Goal: Book appointment/travel/reservation

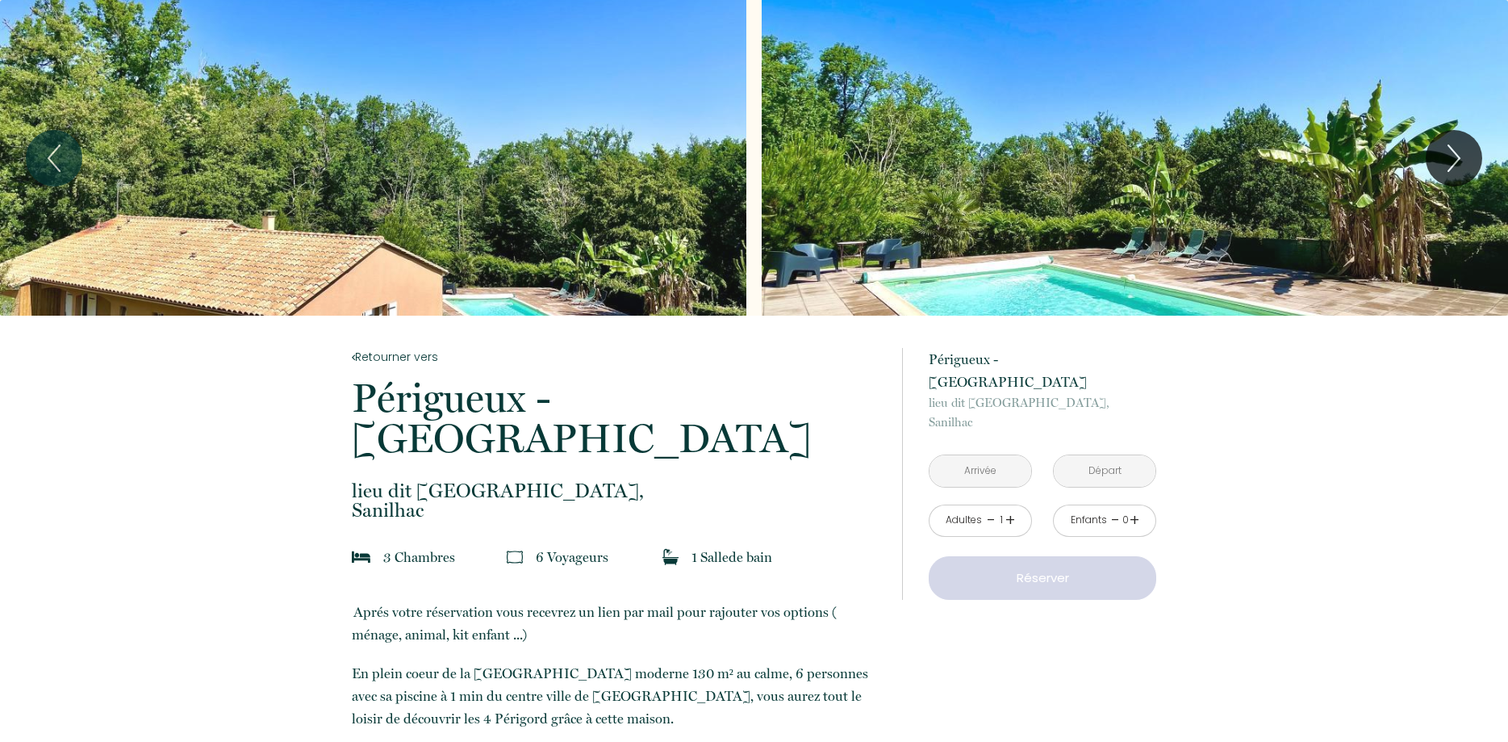
click at [608, 207] on div "Slideshow" at bounding box center [373, 158] width 746 height 316
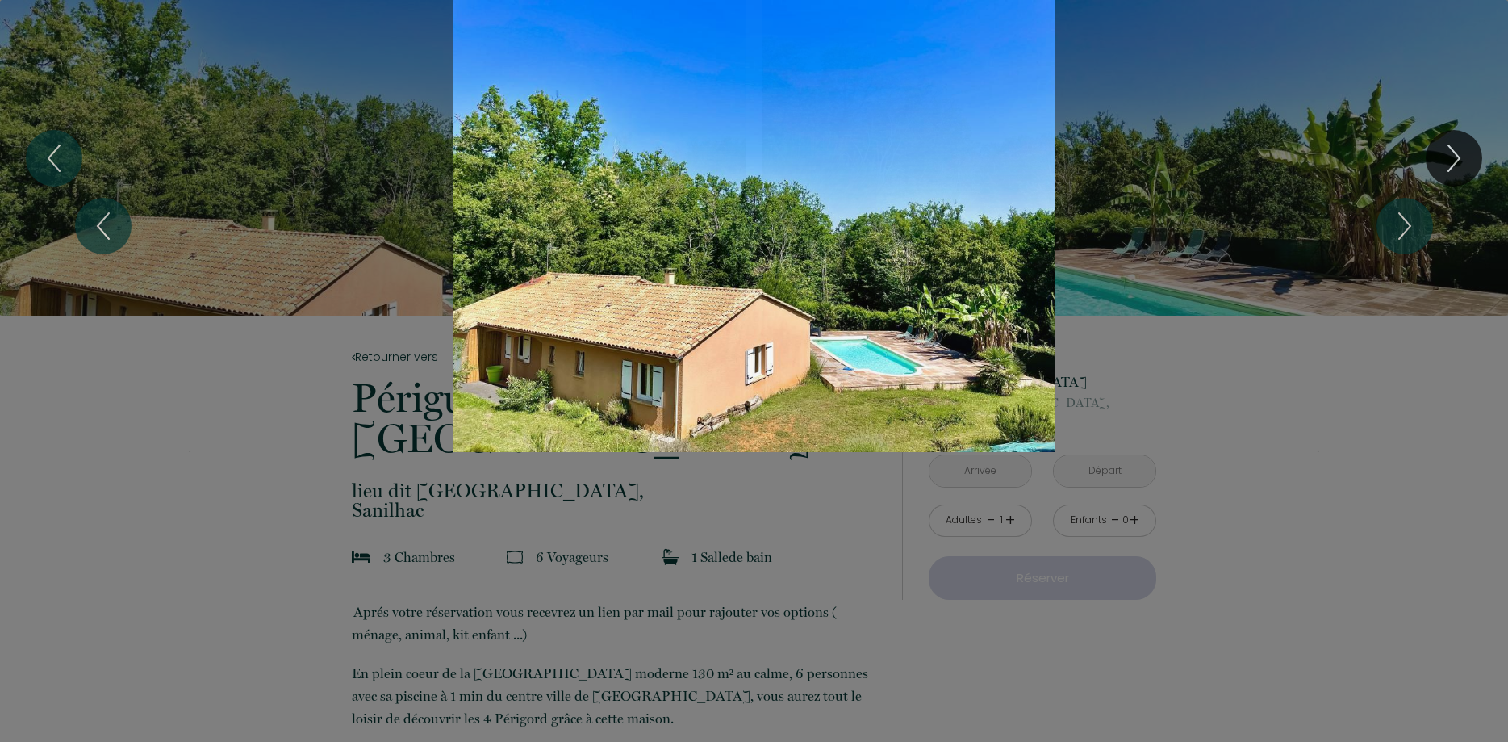
click at [855, 228] on div "Slideshow" at bounding box center [754, 226] width 1131 height 452
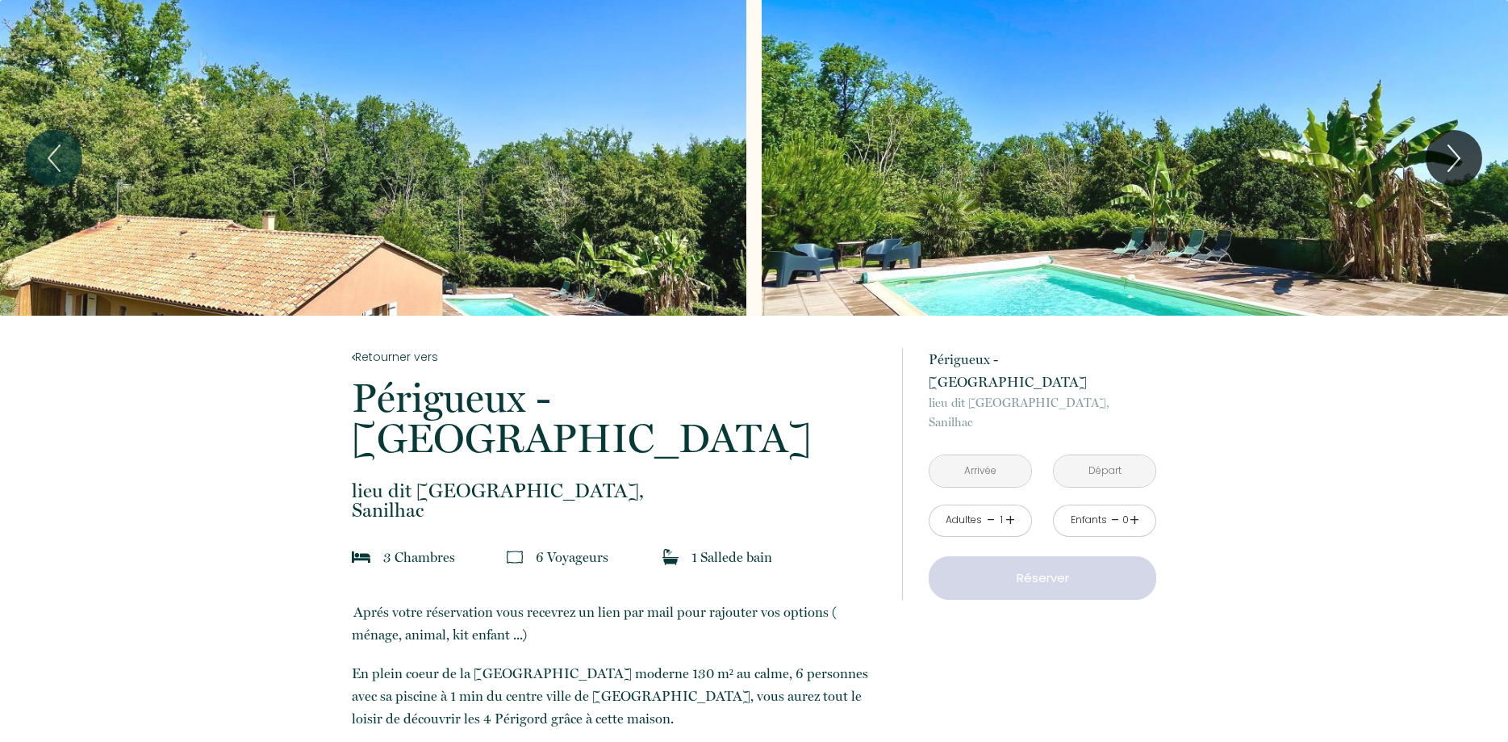
click at [929, 205] on div "Slideshow" at bounding box center [1135, 158] width 746 height 316
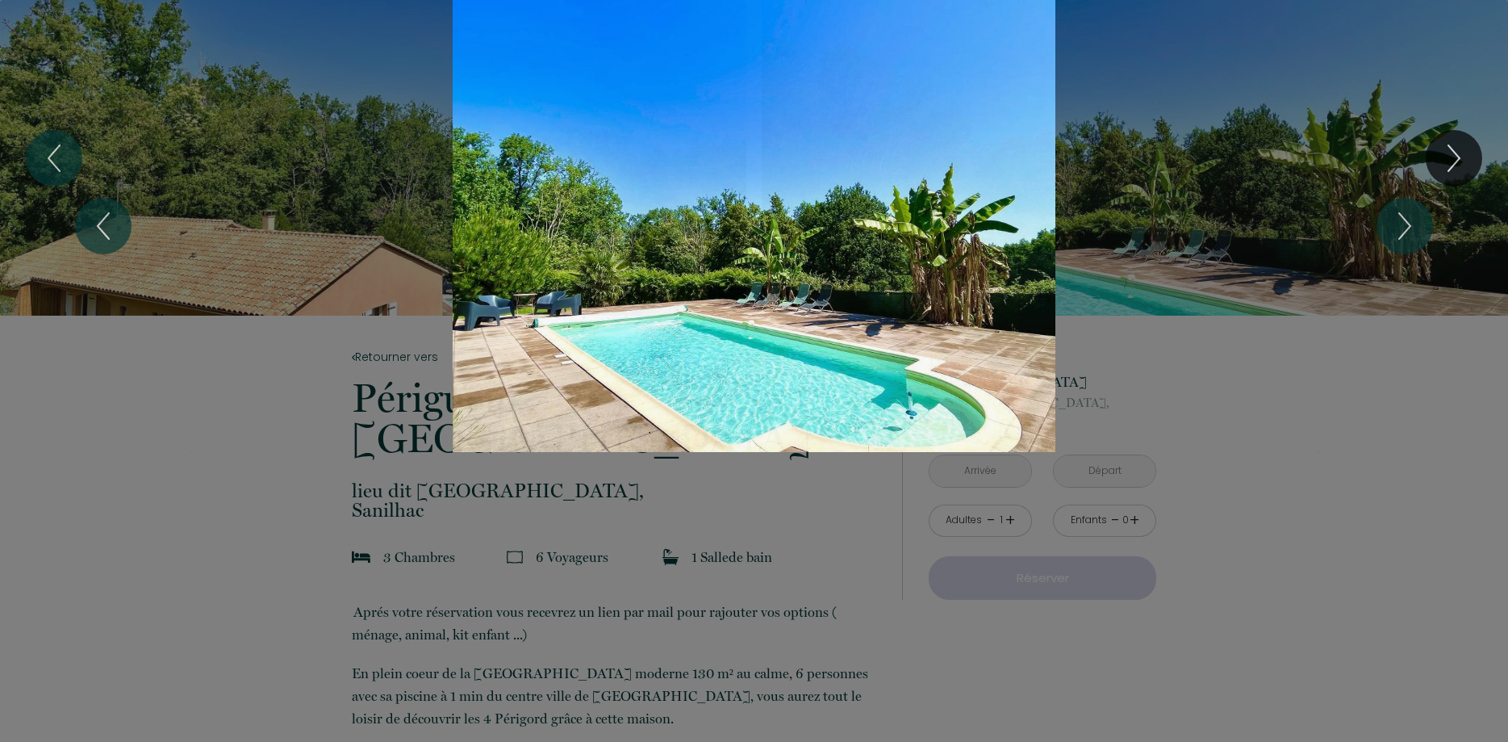
click at [929, 196] on div "Slideshow" at bounding box center [754, 226] width 1131 height 452
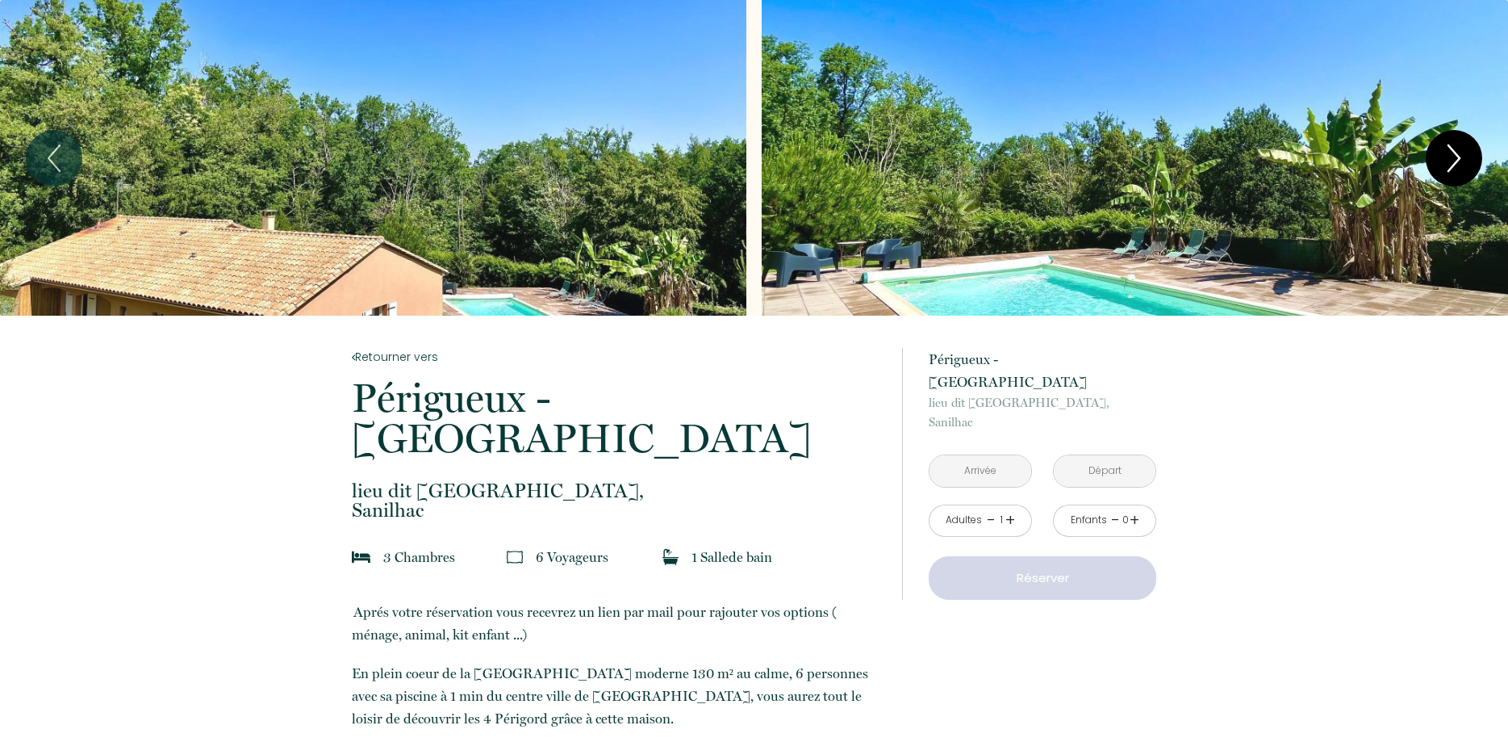
click at [1462, 154] on icon "Next" at bounding box center [1454, 158] width 34 height 48
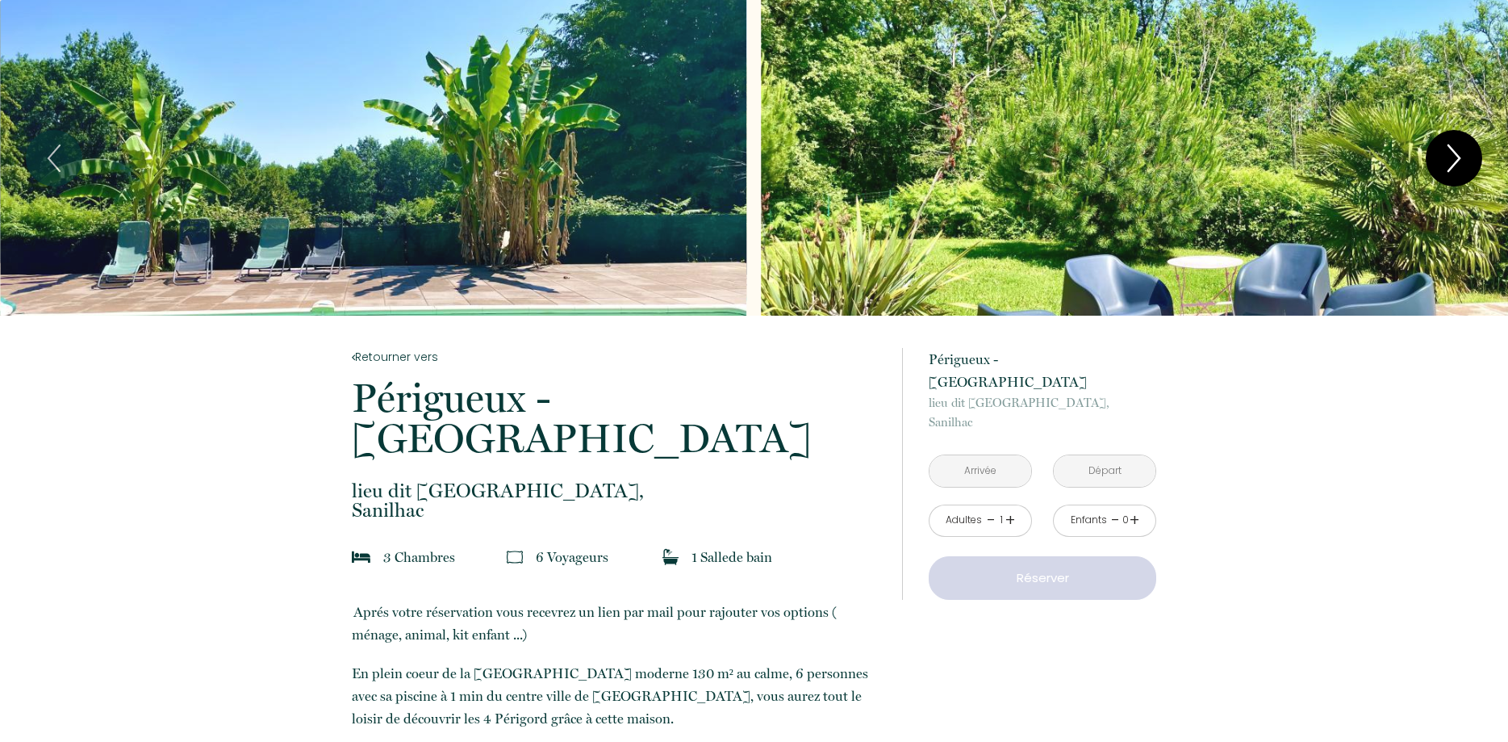
click at [1462, 153] on icon "Next" at bounding box center [1454, 158] width 34 height 48
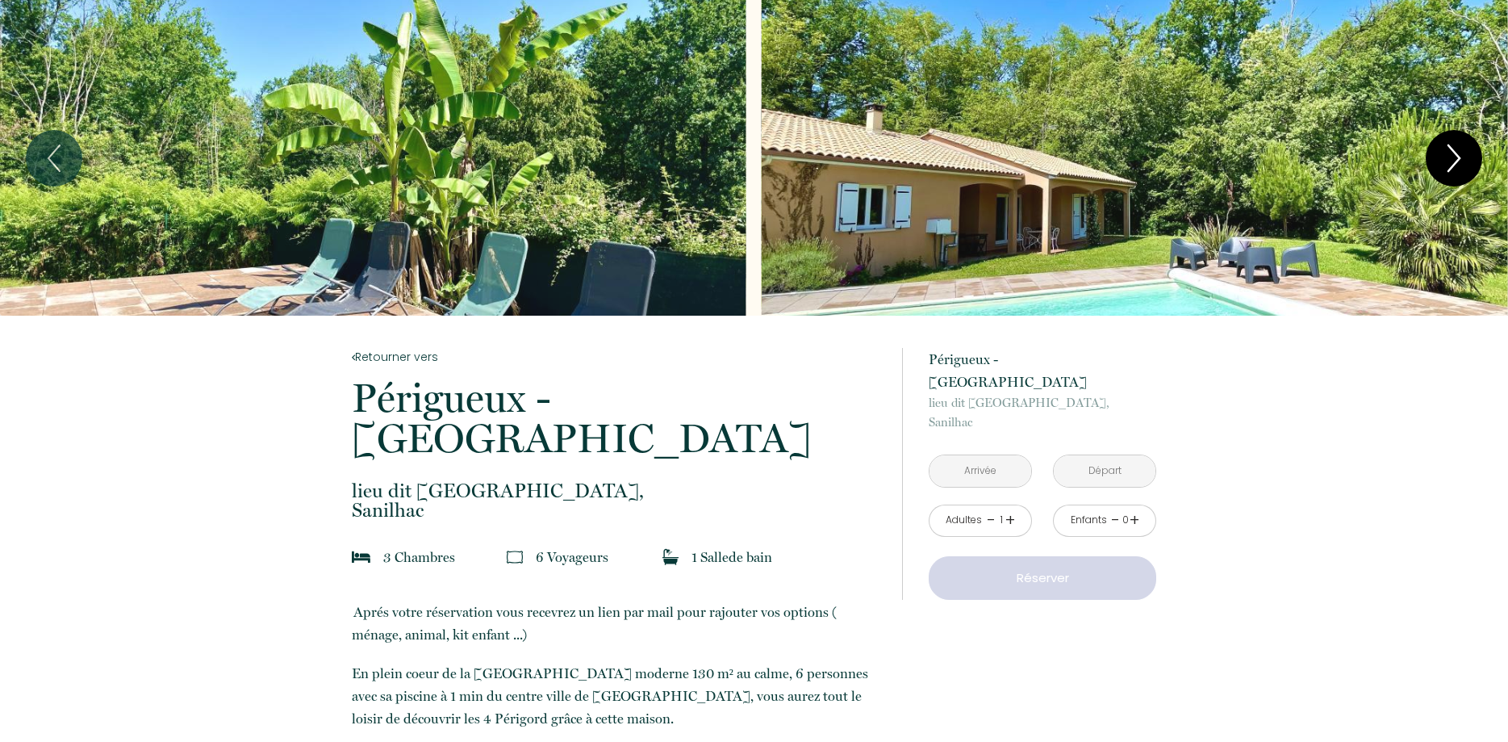
click at [1461, 144] on icon "Next" at bounding box center [1454, 158] width 34 height 48
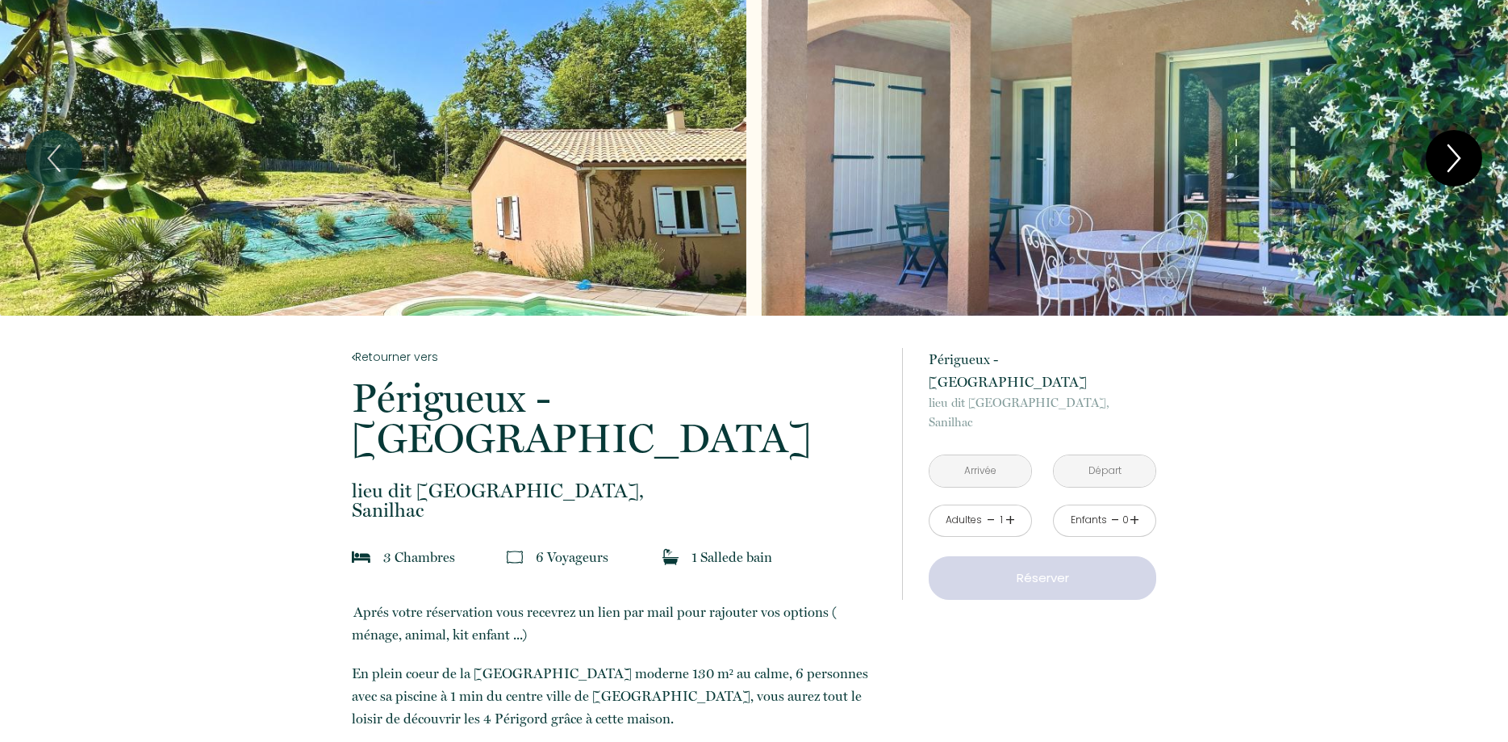
click at [1461, 141] on icon "Next" at bounding box center [1454, 158] width 34 height 48
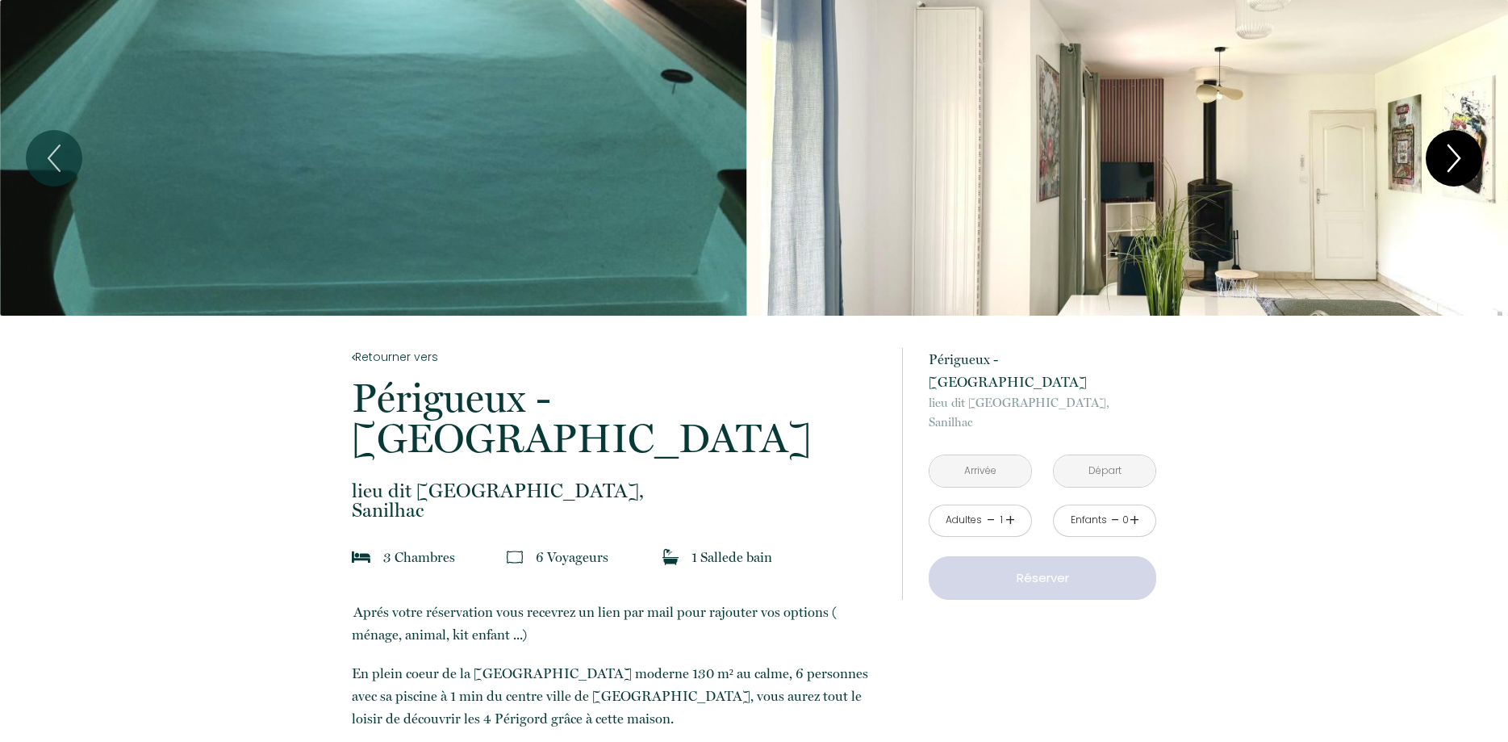
click at [1453, 151] on icon "Next" at bounding box center [1454, 158] width 11 height 26
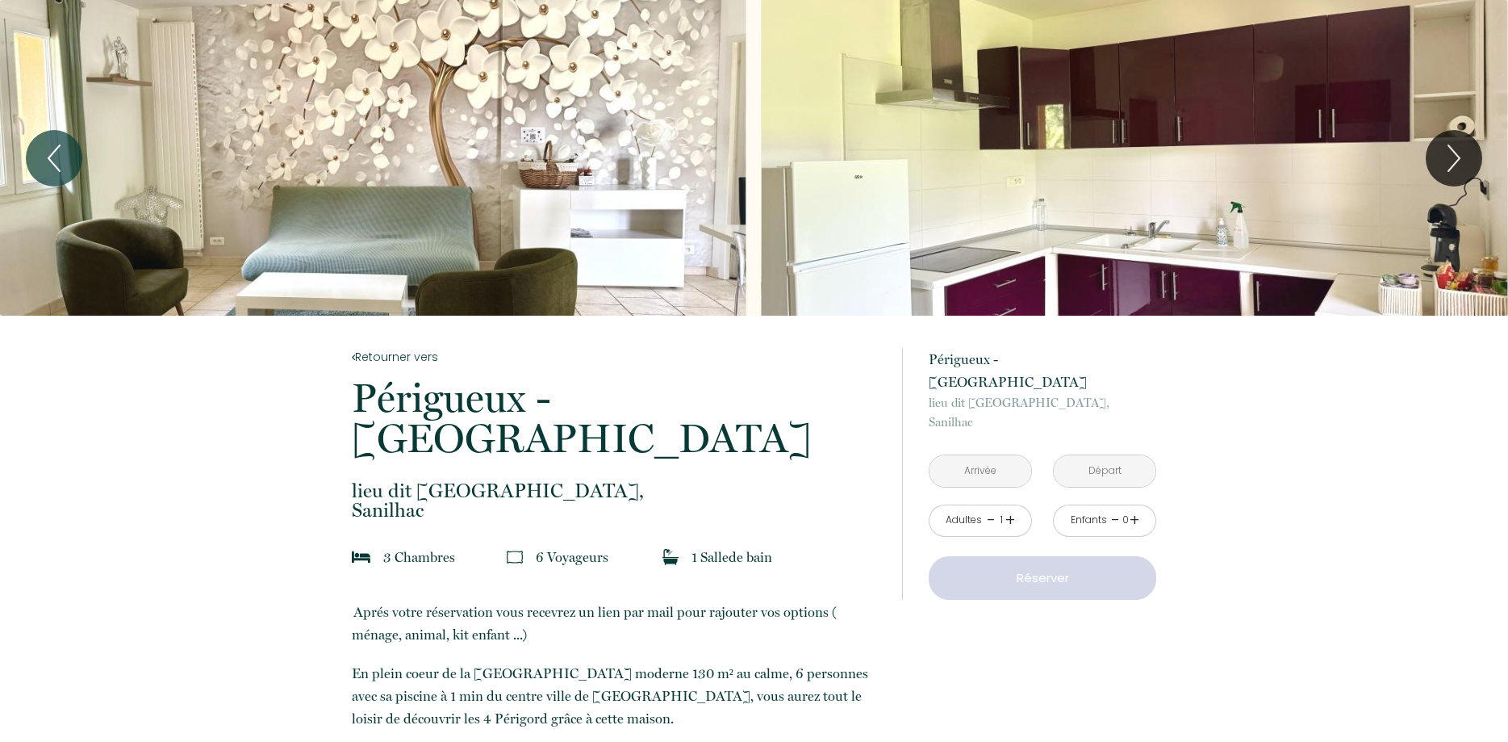
click at [1012, 455] on input "text" at bounding box center [981, 470] width 102 height 31
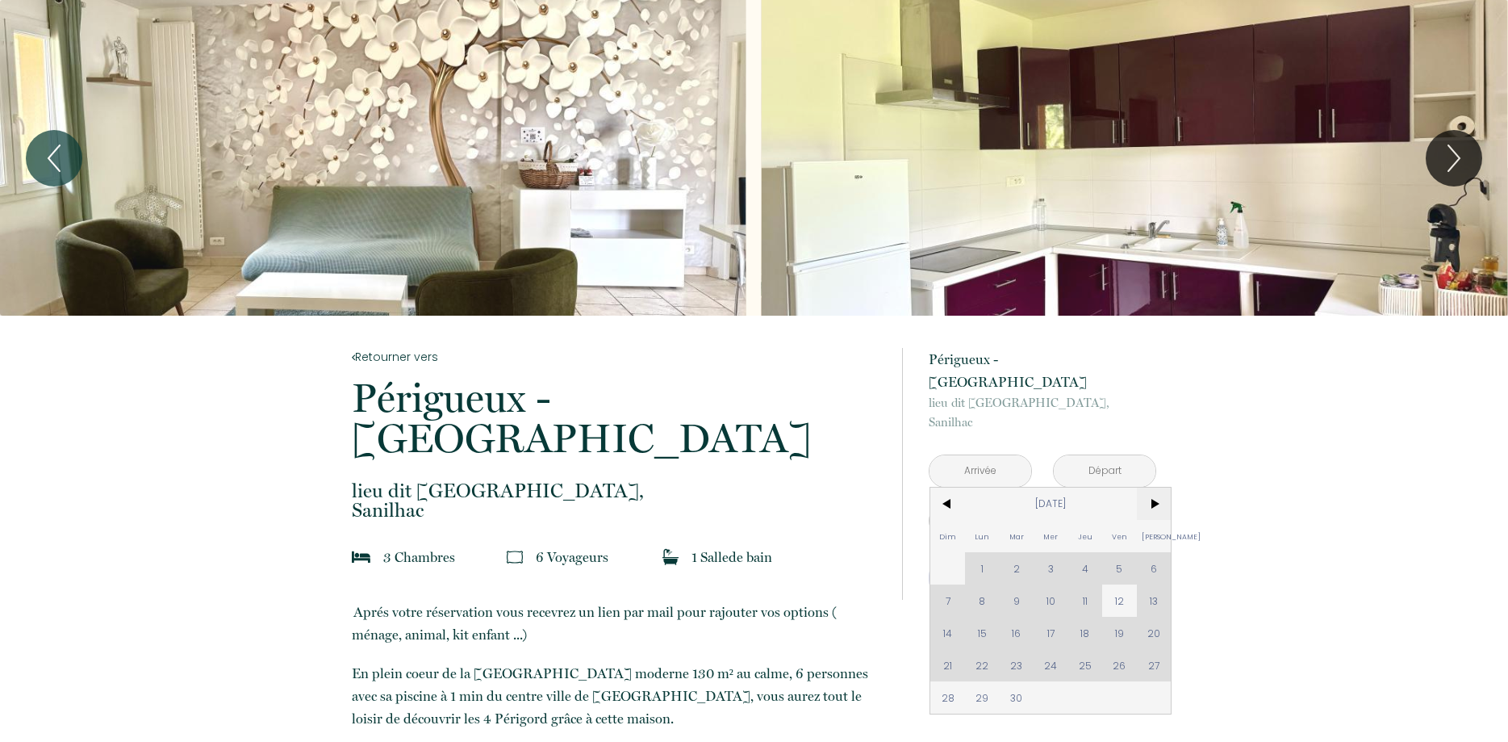
click at [1156, 487] on span ">" at bounding box center [1154, 503] width 35 height 32
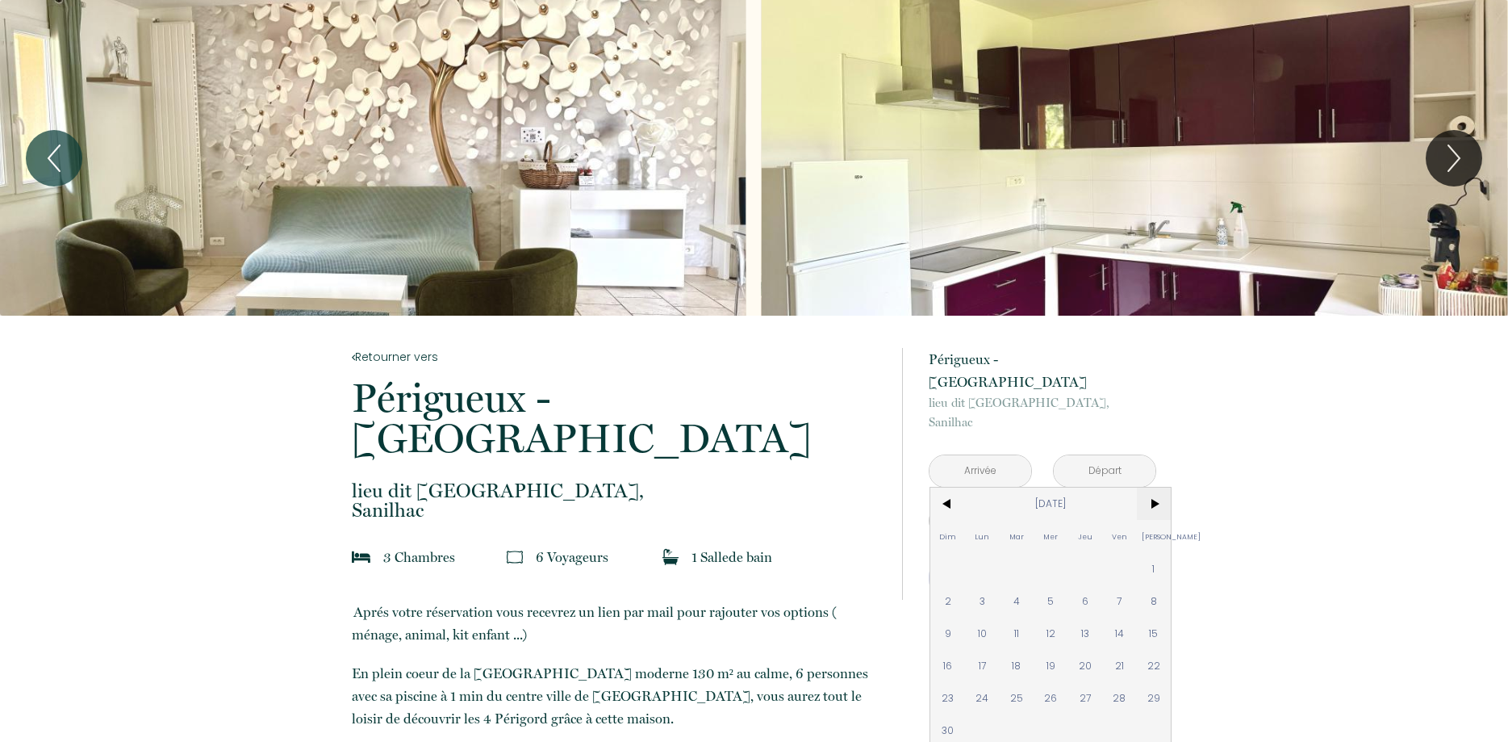
click at [1156, 487] on span ">" at bounding box center [1154, 503] width 35 height 32
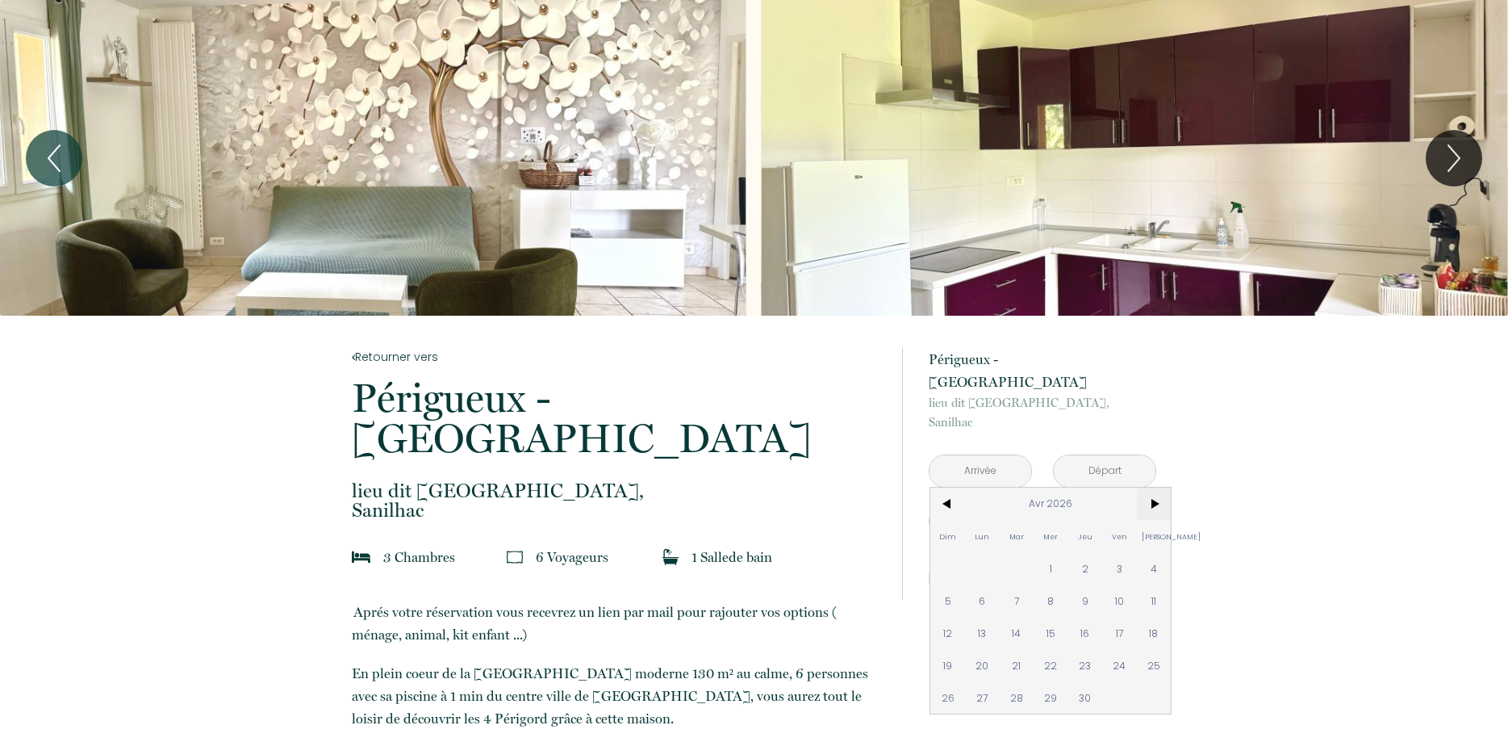
click at [1156, 487] on span ">" at bounding box center [1154, 503] width 35 height 32
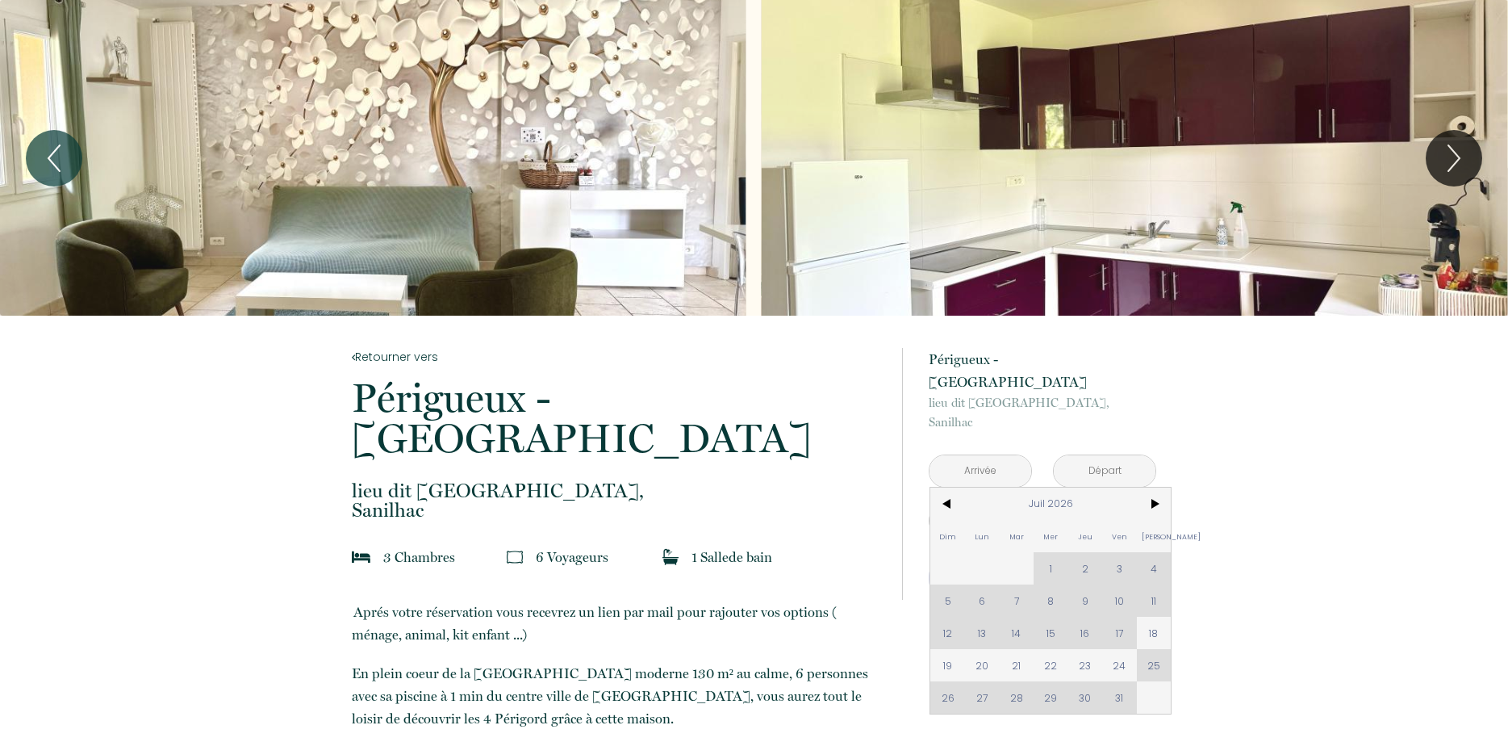
scroll to position [82, 0]
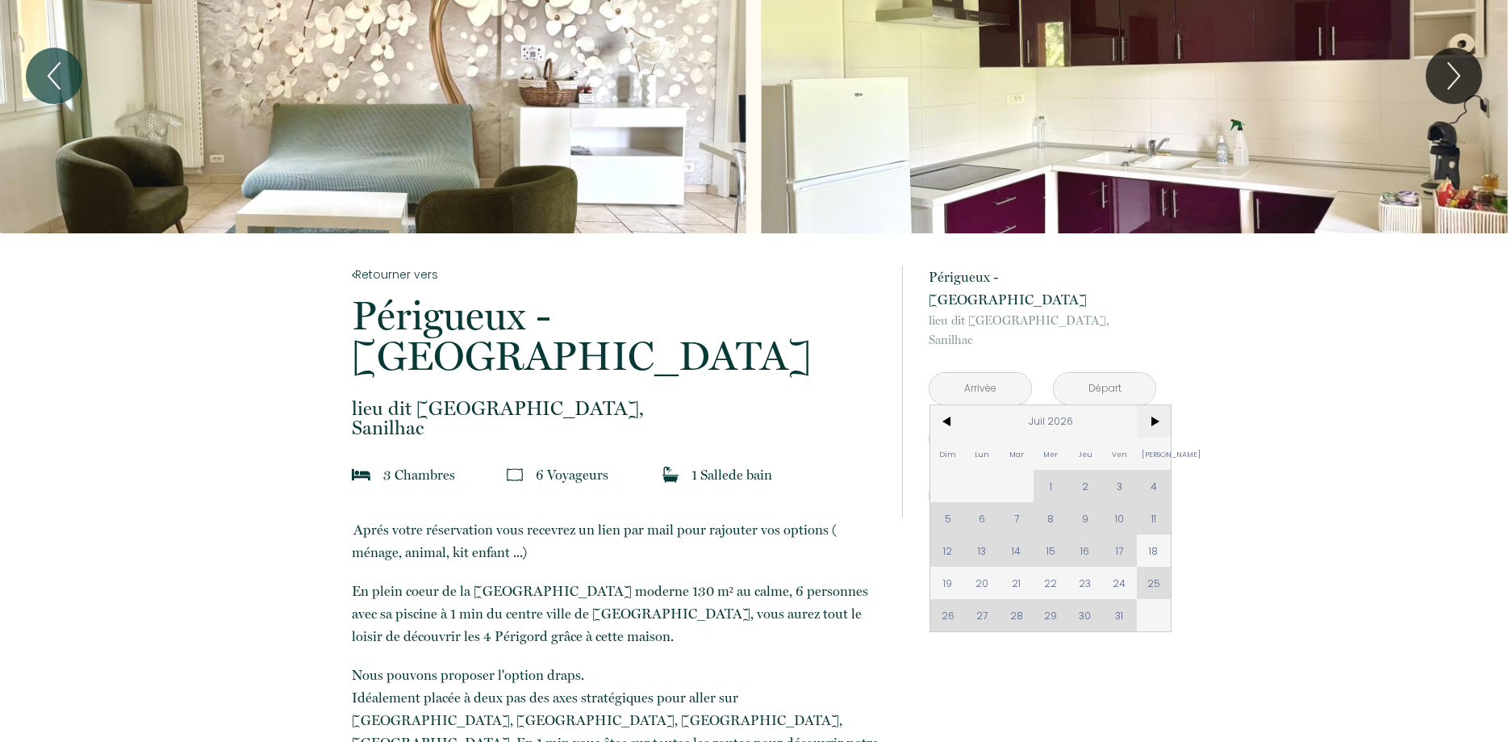
click at [1151, 405] on span ">" at bounding box center [1154, 421] width 35 height 32
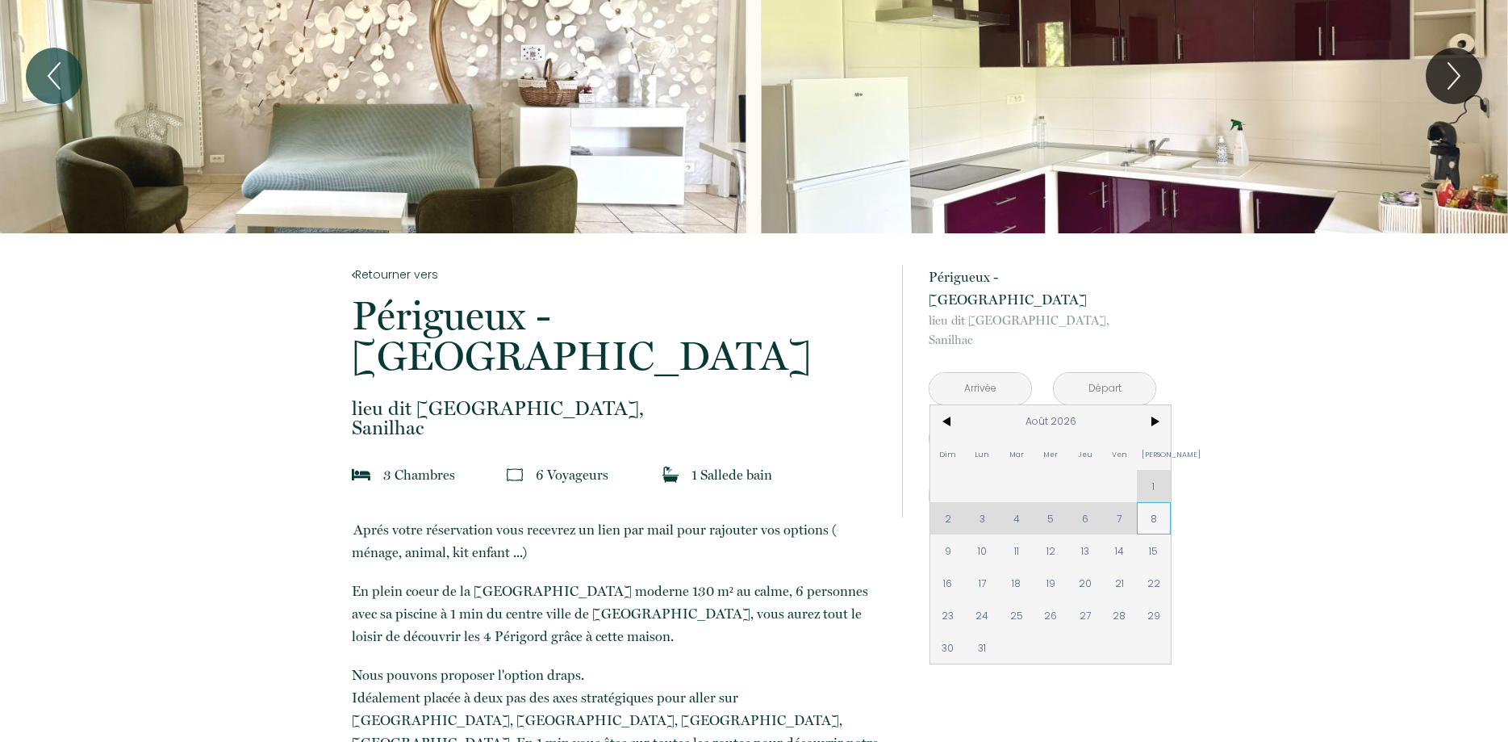
click at [1157, 502] on span "8" at bounding box center [1154, 518] width 35 height 32
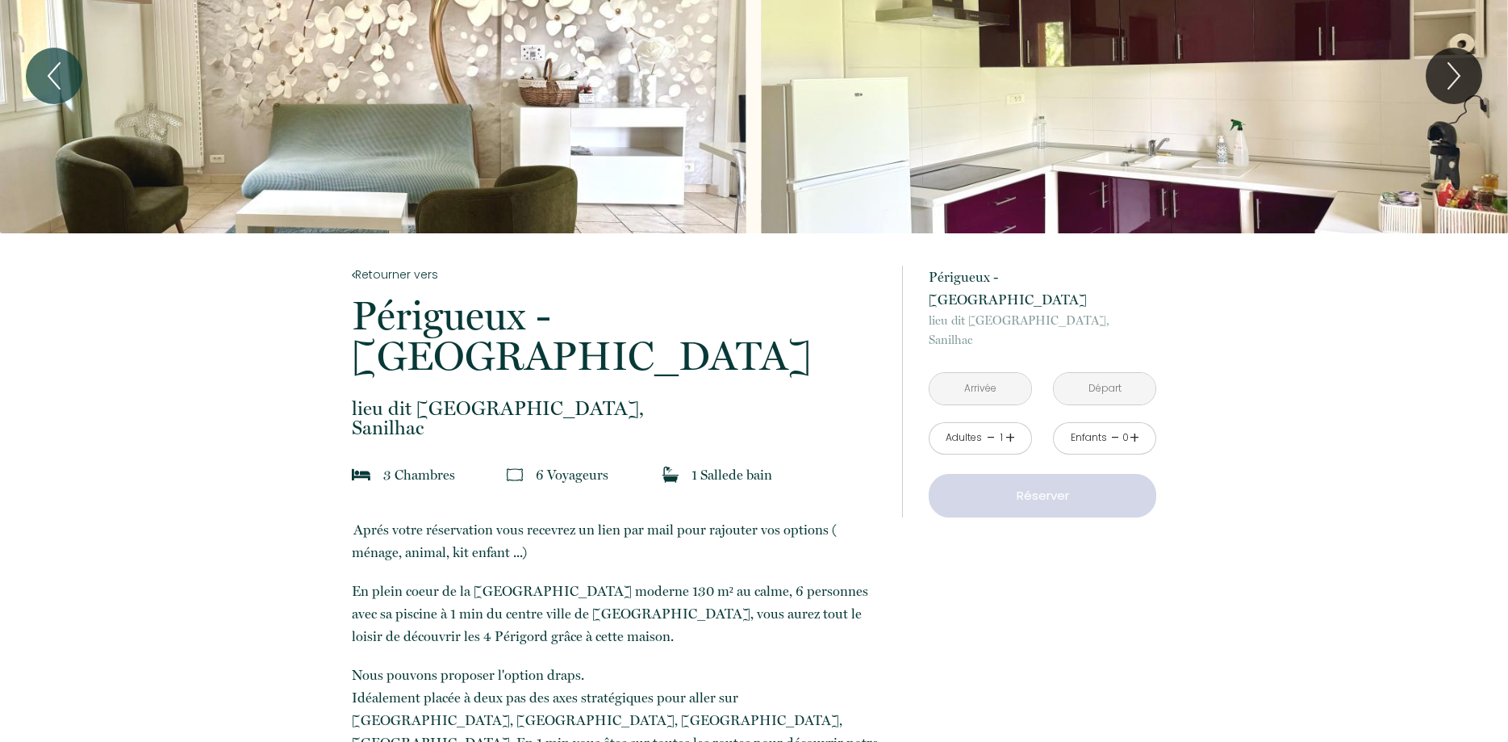
type input "[DATE]"
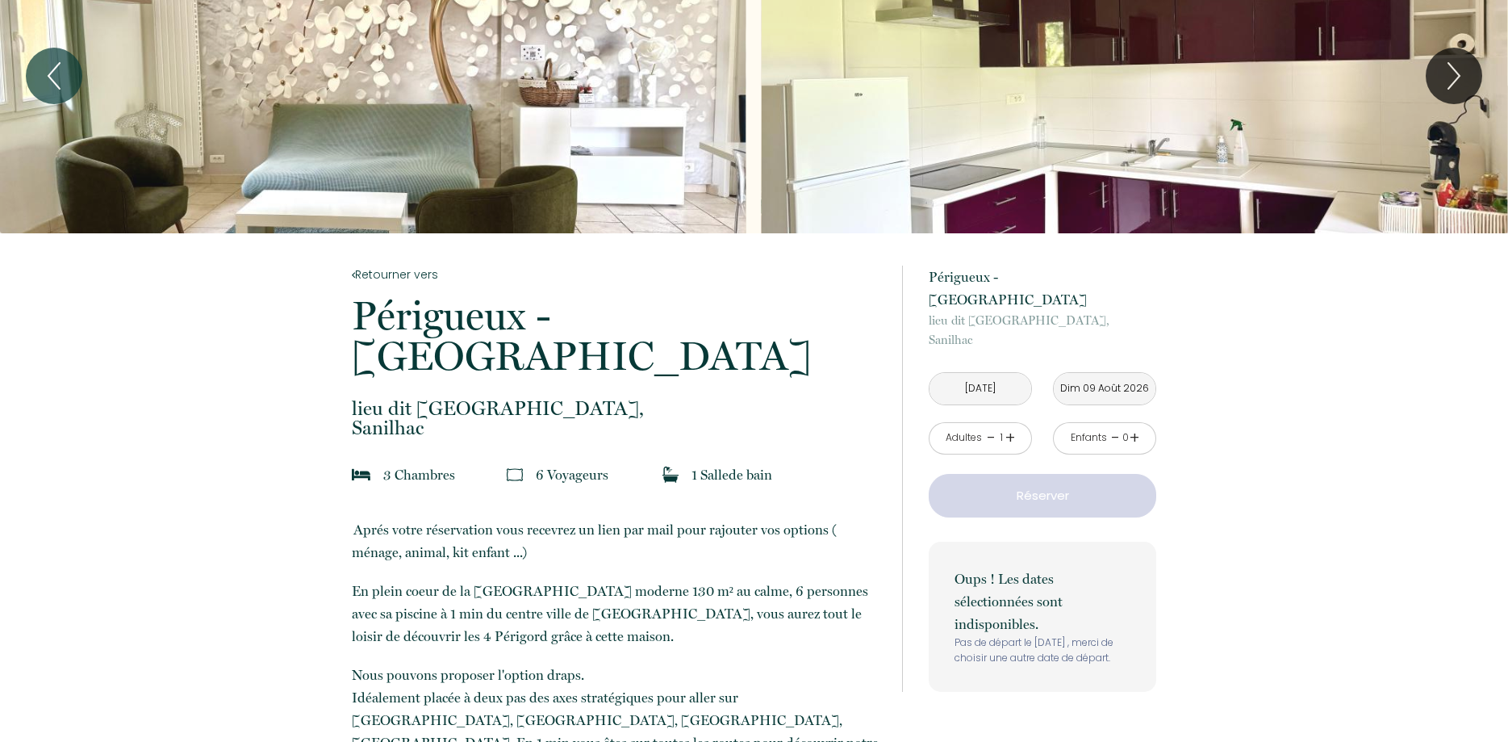
click at [1115, 373] on input "Dim 09 Août 2026" at bounding box center [1105, 388] width 102 height 31
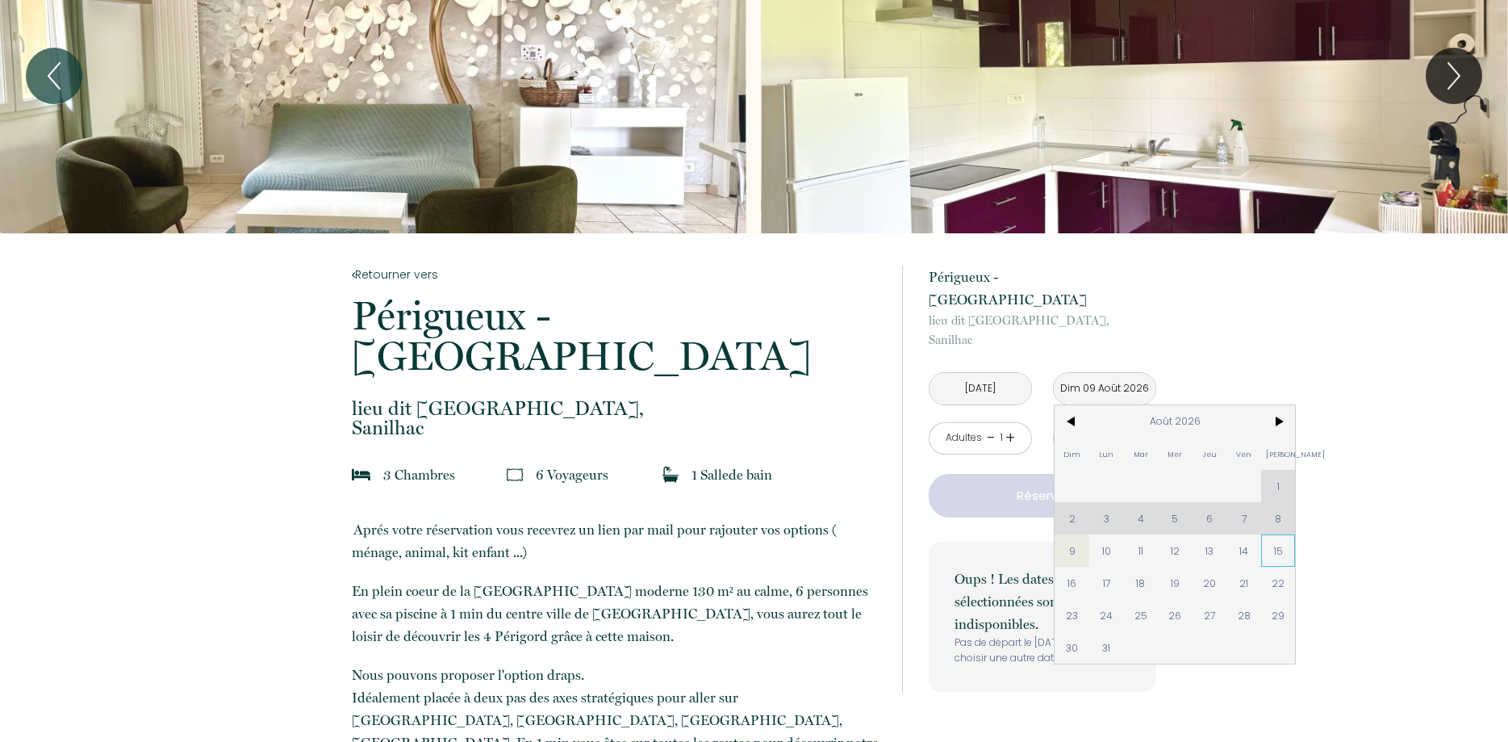
click at [1284, 534] on span "15" at bounding box center [1278, 550] width 35 height 32
type input "[DATE]"
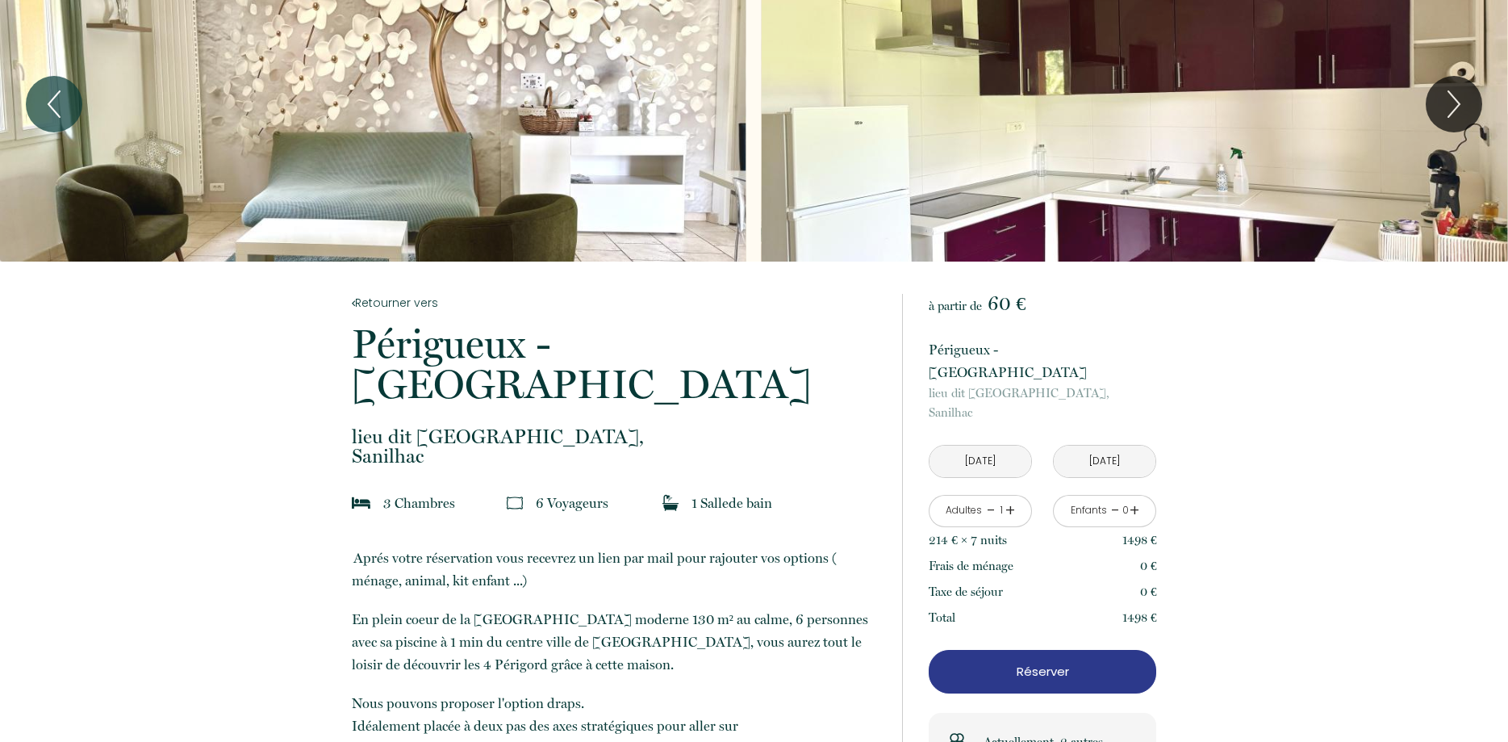
scroll to position [0, 0]
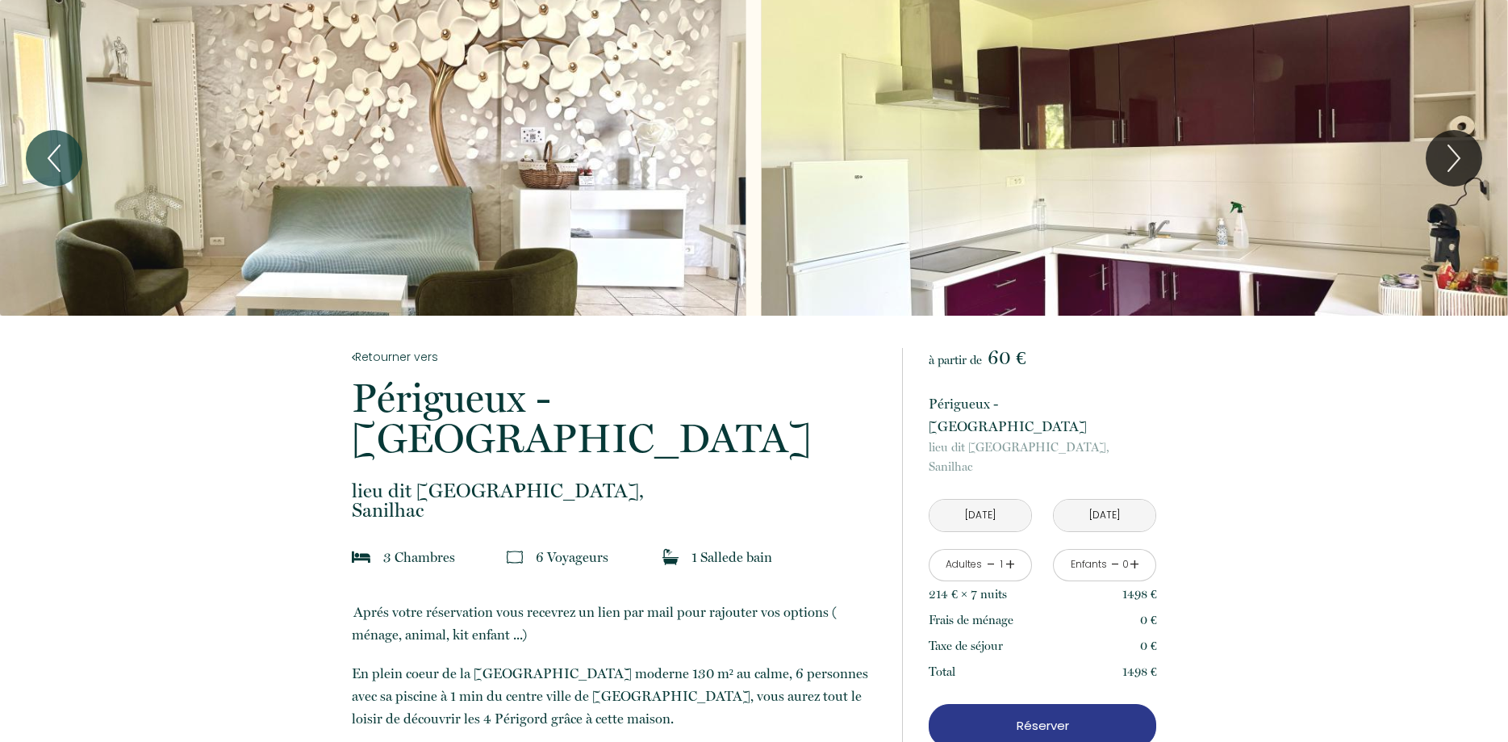
click at [414, 190] on div "Slideshow" at bounding box center [373, 158] width 746 height 316
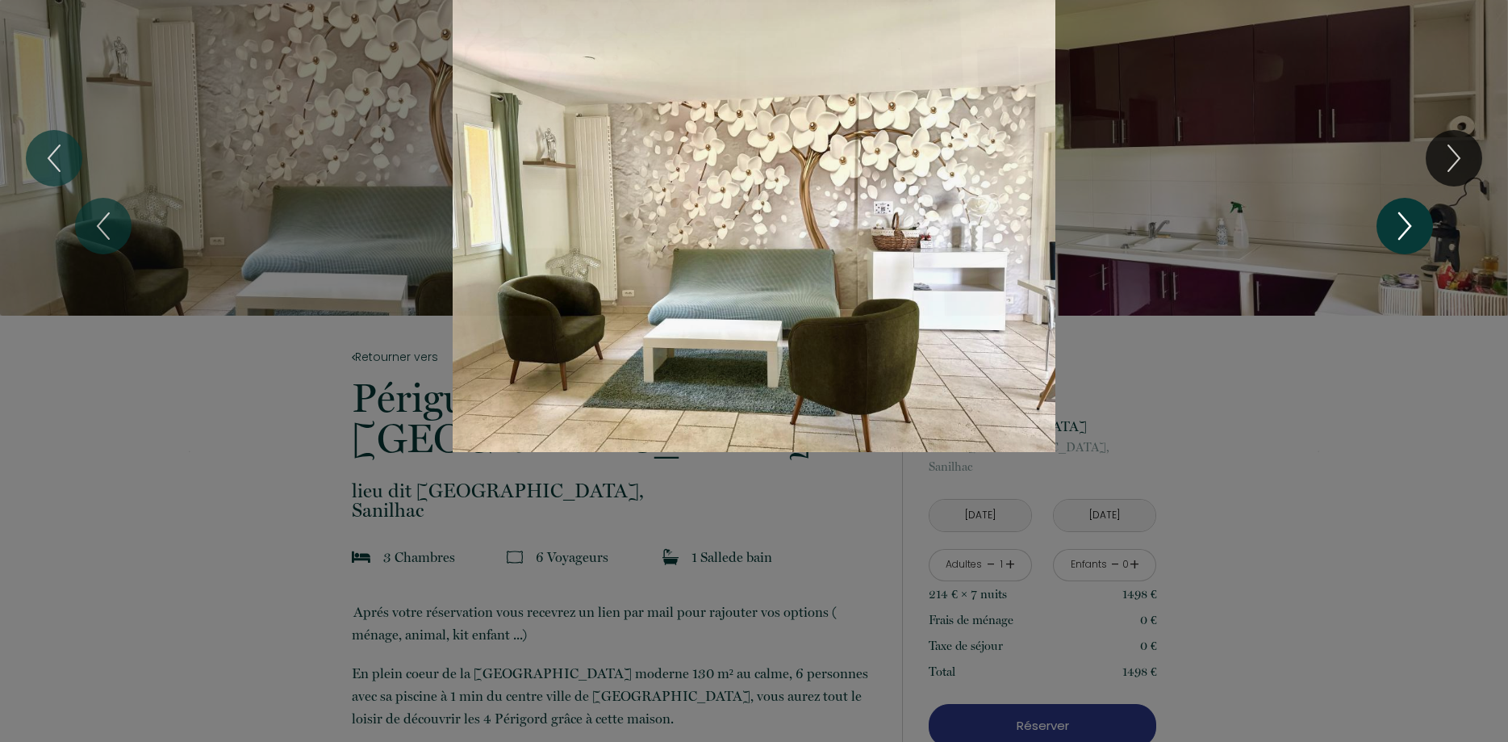
click at [1405, 224] on icon "Next" at bounding box center [1405, 226] width 34 height 48
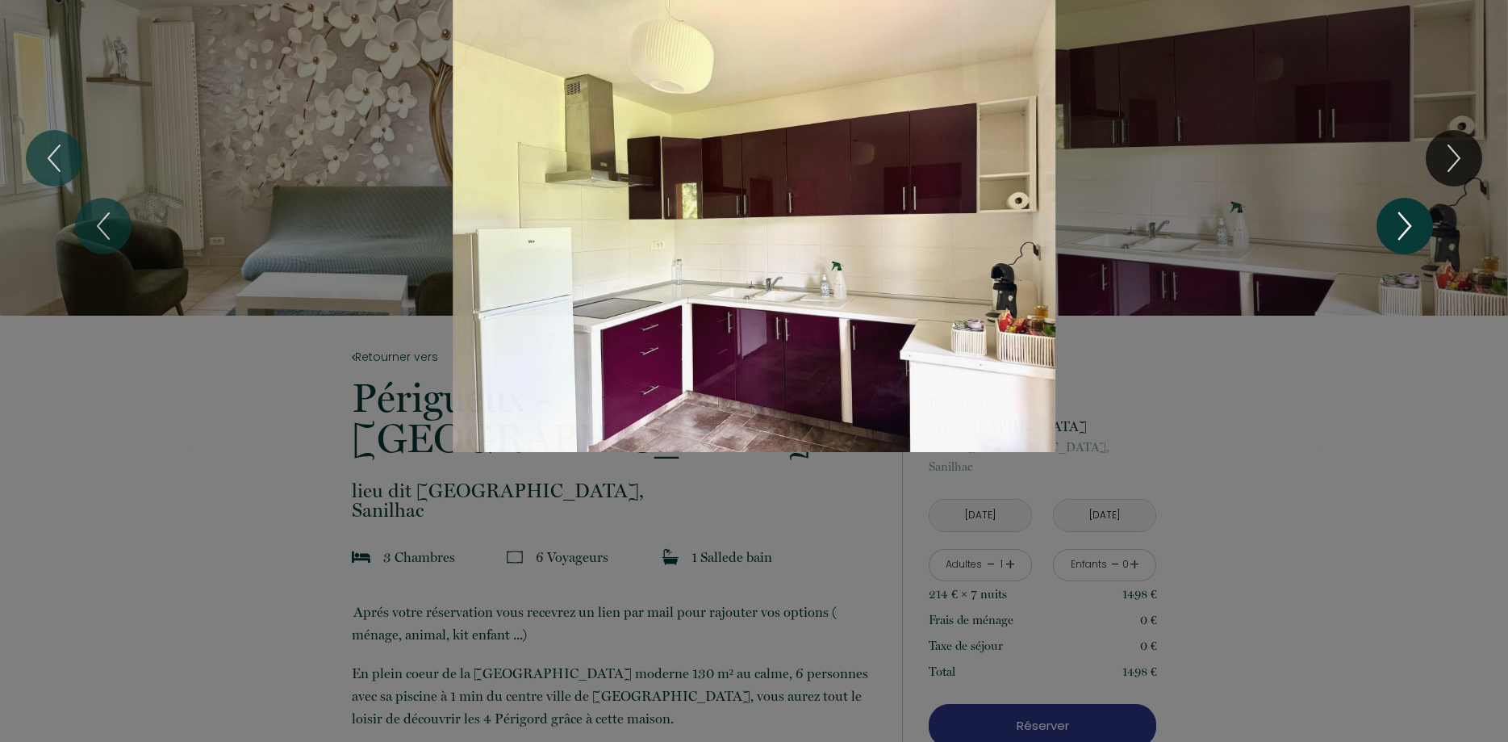
click at [1405, 224] on icon "Next" at bounding box center [1405, 226] width 34 height 48
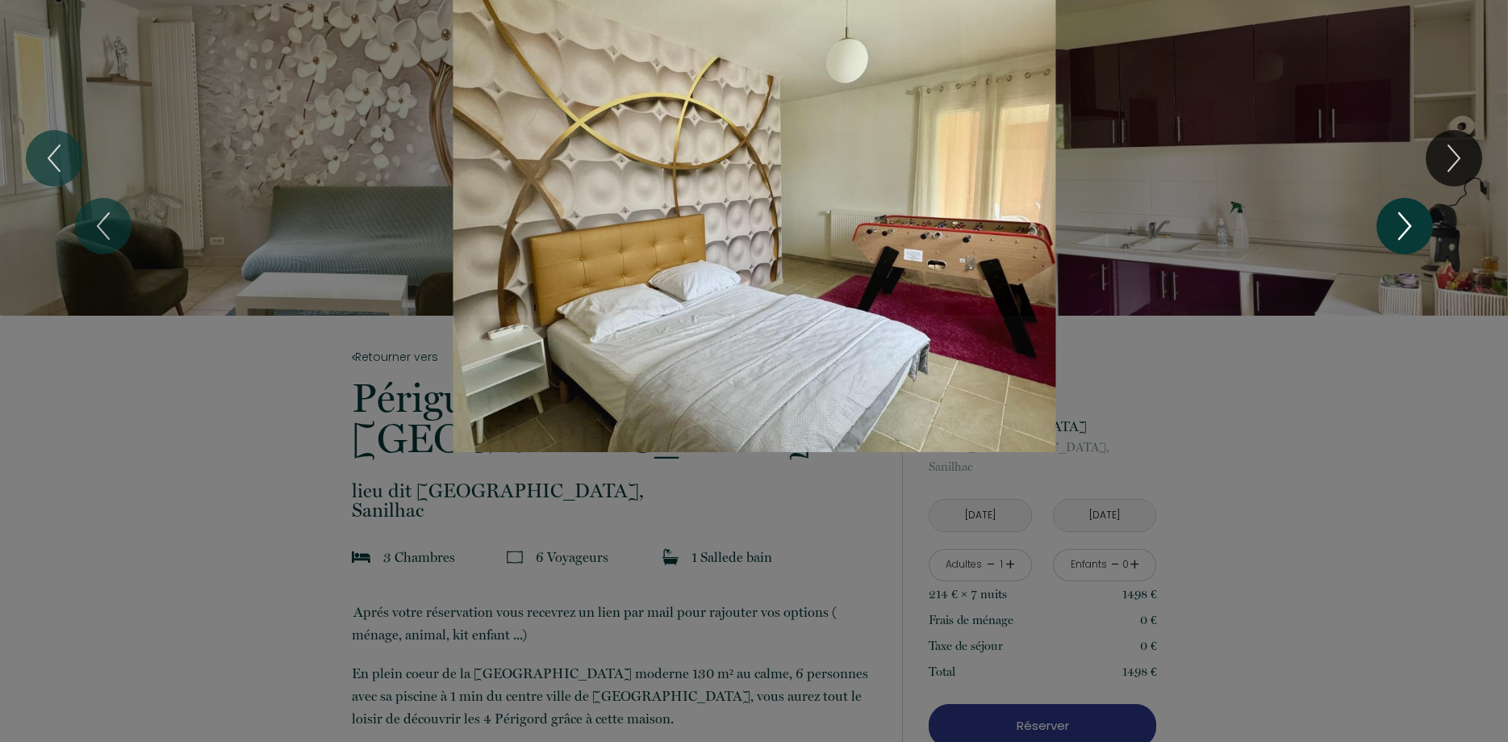
click at [1405, 224] on icon "Next" at bounding box center [1405, 226] width 34 height 48
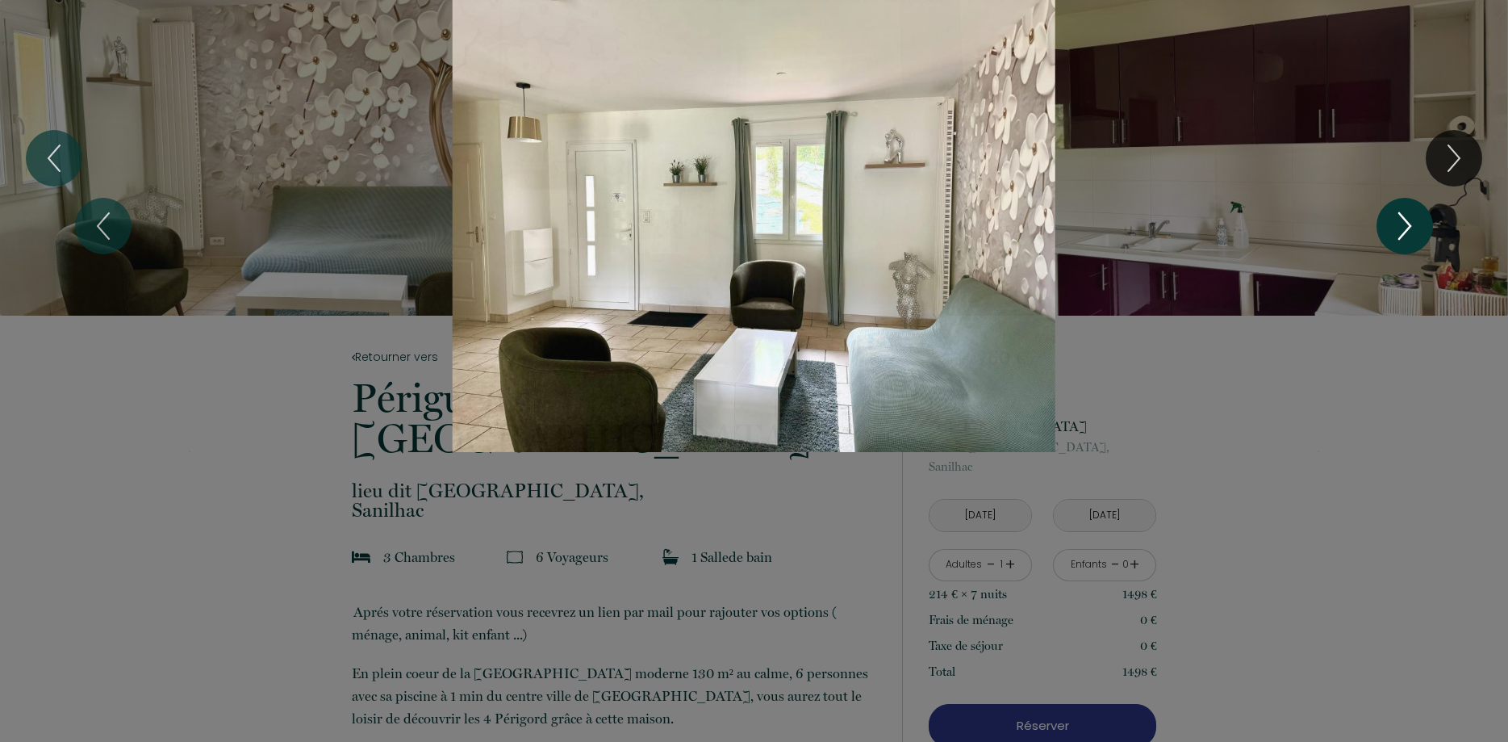
click at [1405, 224] on icon "Next" at bounding box center [1405, 226] width 34 height 48
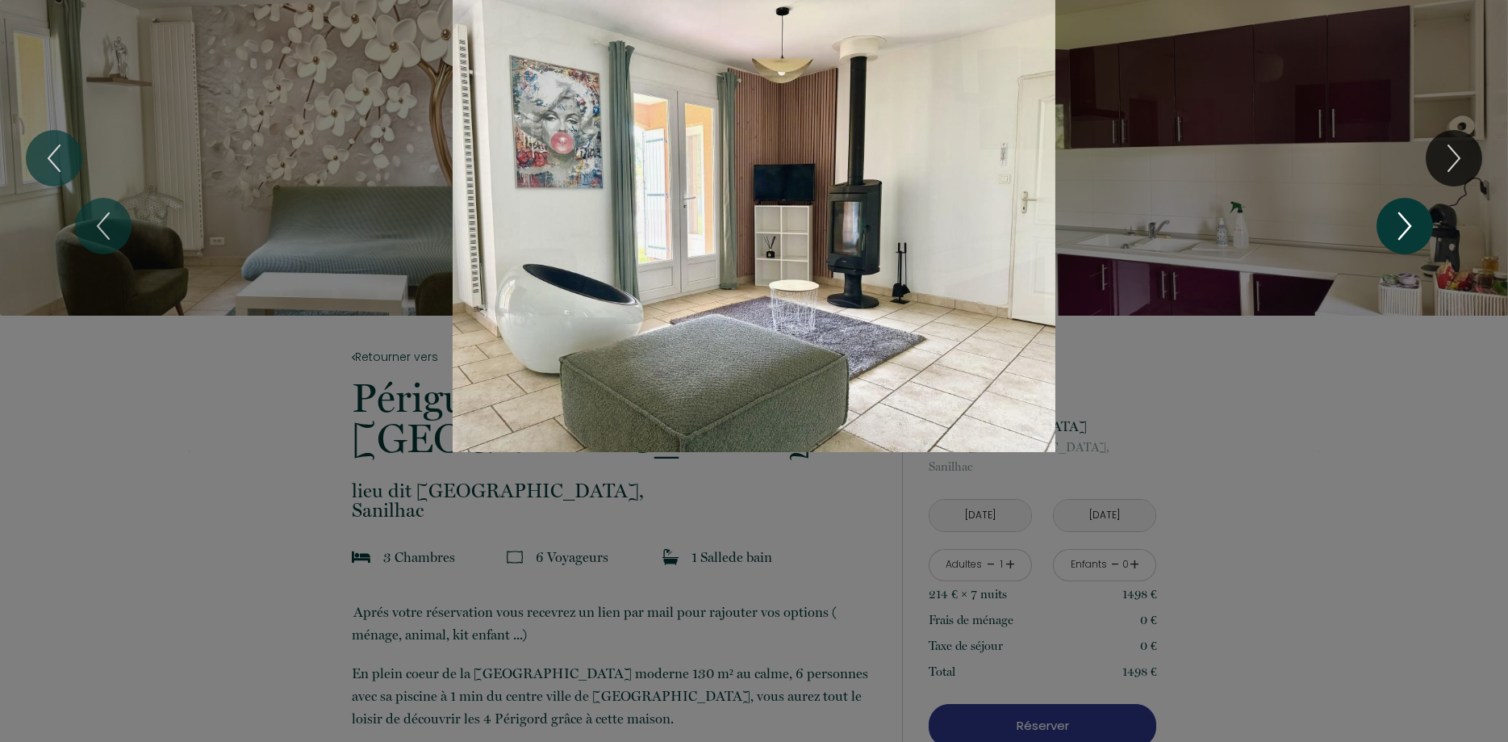
click at [1405, 224] on icon "Next" at bounding box center [1405, 226] width 34 height 48
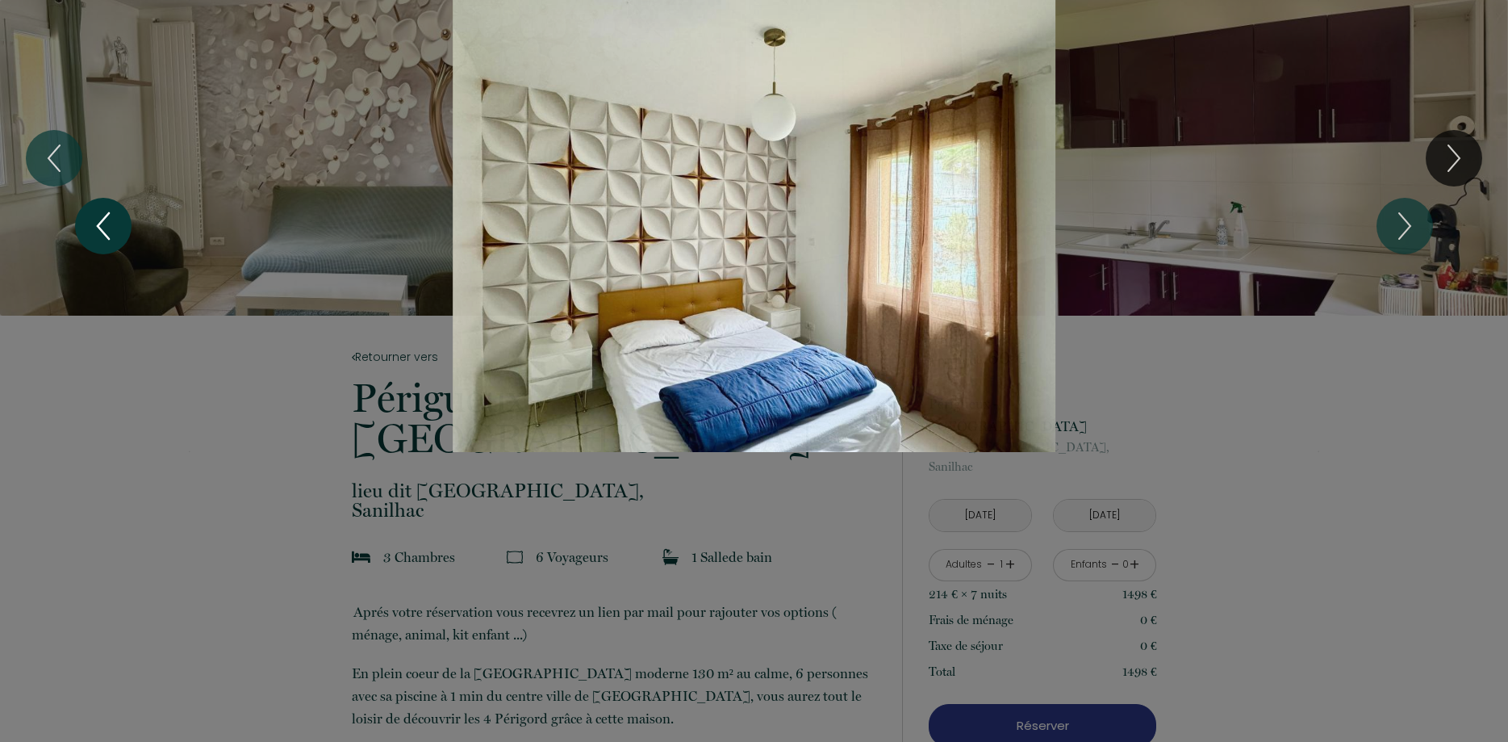
click at [103, 220] on icon "Previous" at bounding box center [103, 226] width 11 height 26
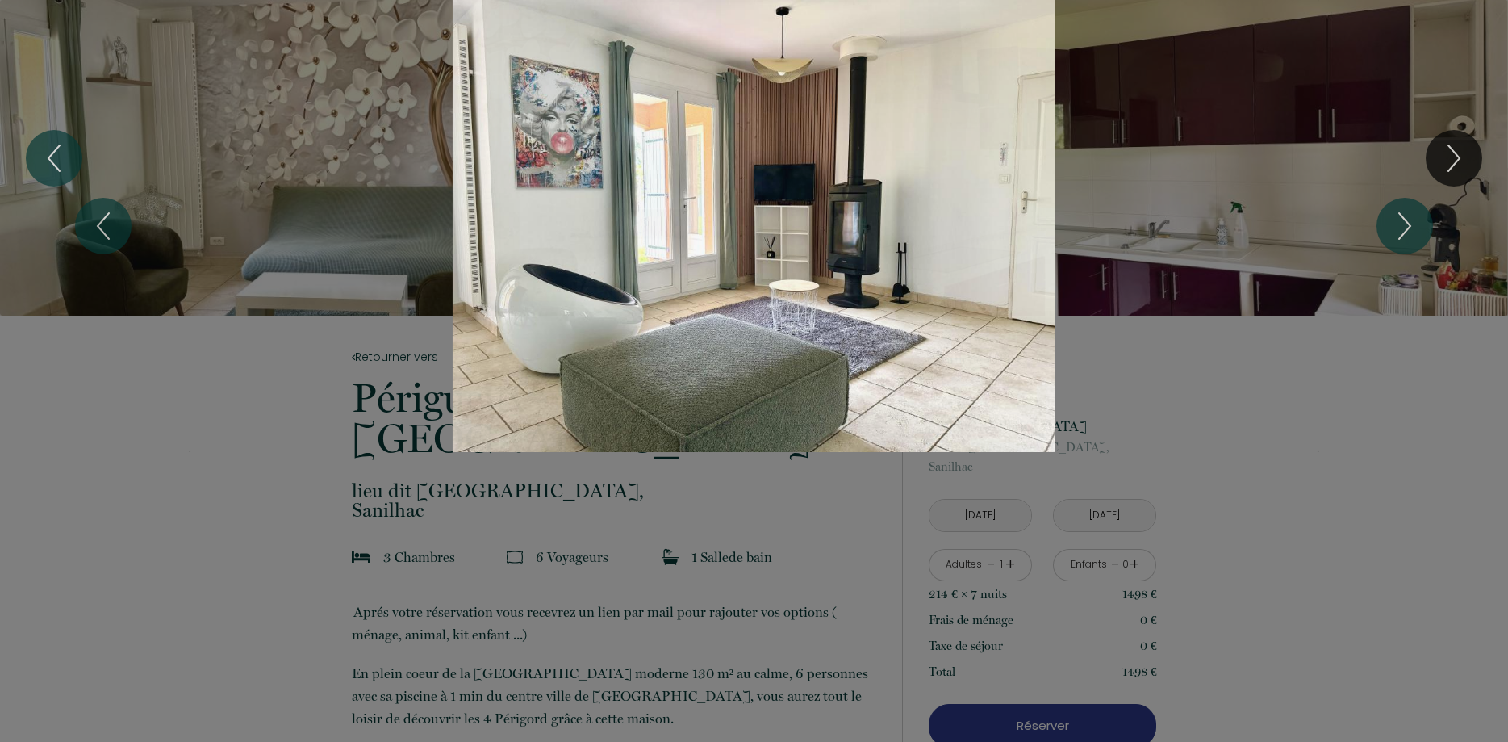
click at [786, 188] on div "Slideshow" at bounding box center [754, 226] width 1131 height 452
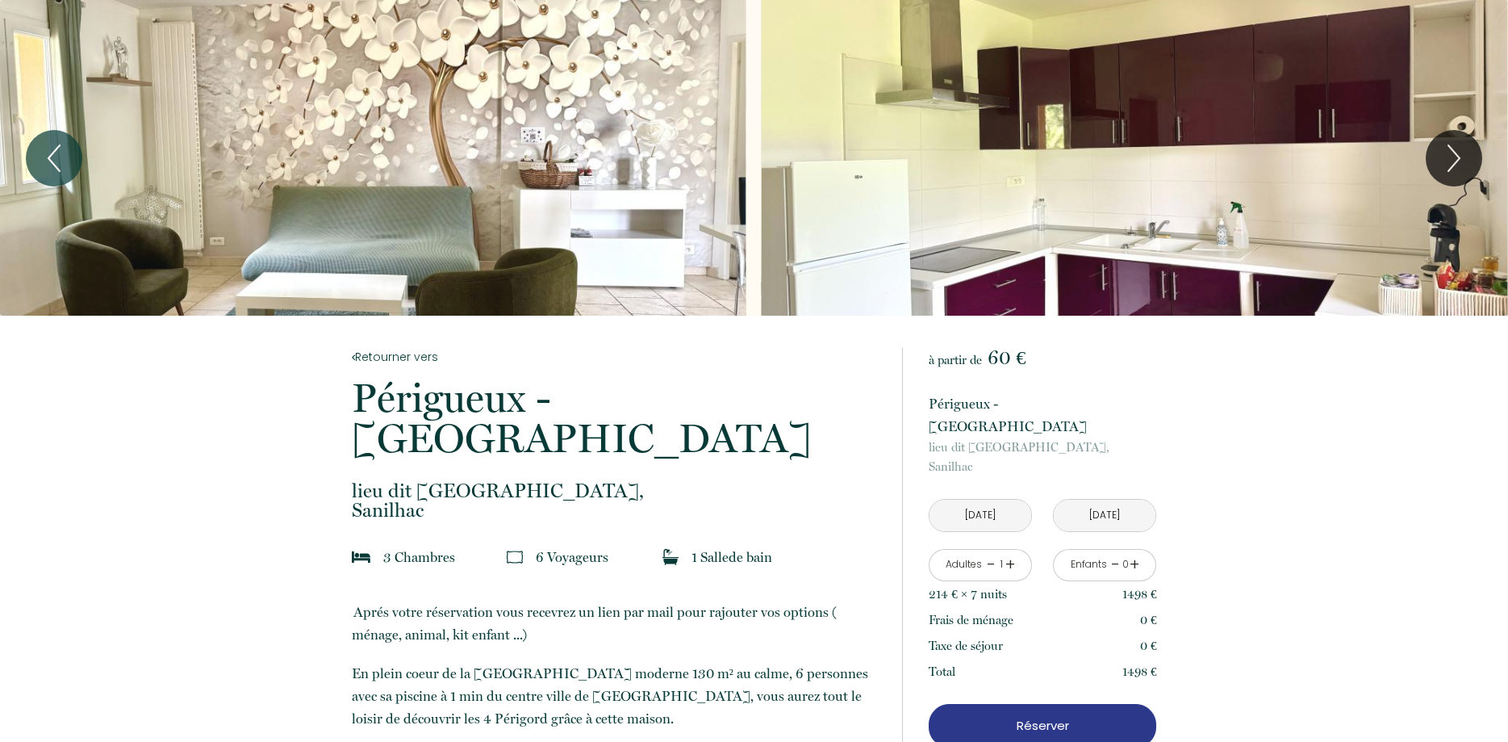
click at [1162, 201] on div "Slideshow" at bounding box center [1135, 158] width 746 height 316
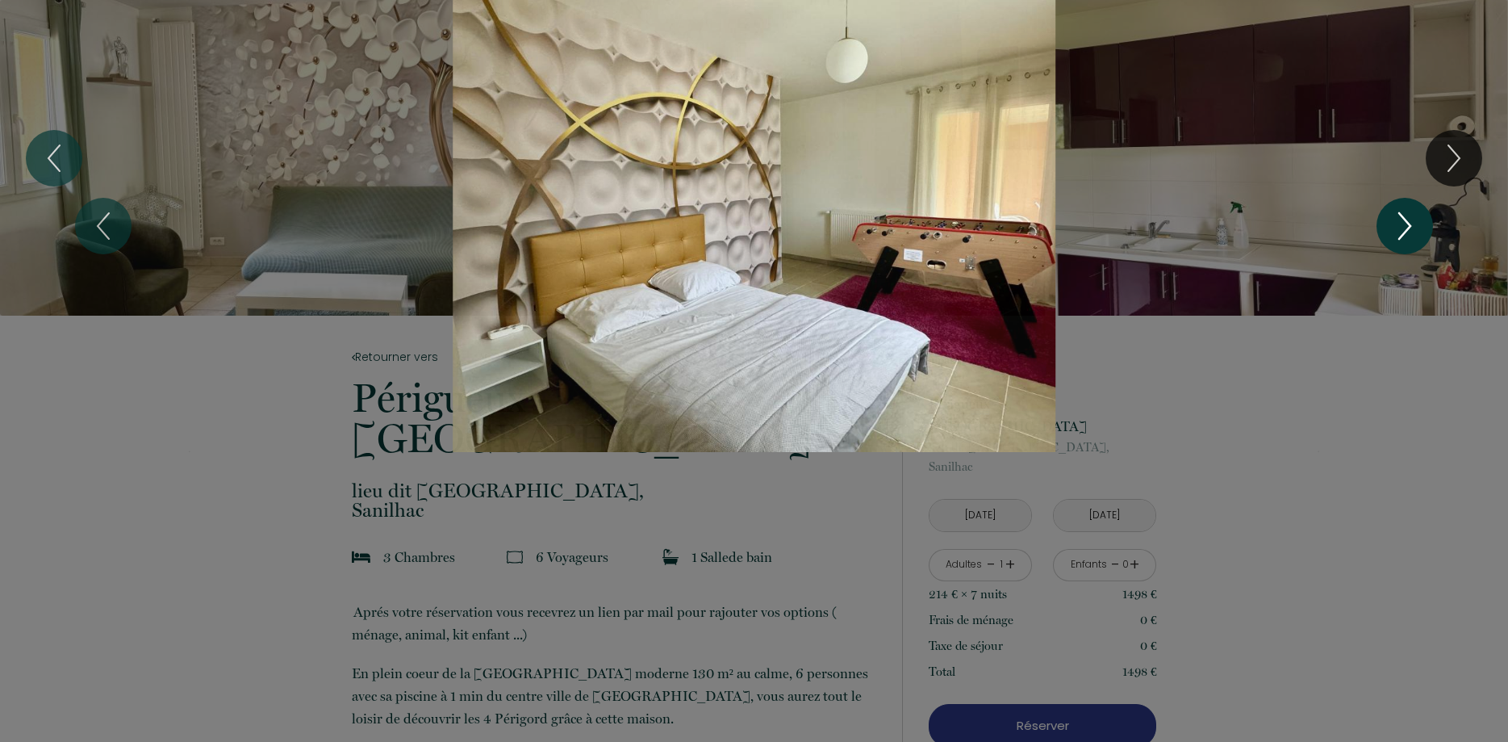
click at [1406, 224] on icon "Next" at bounding box center [1405, 226] width 34 height 48
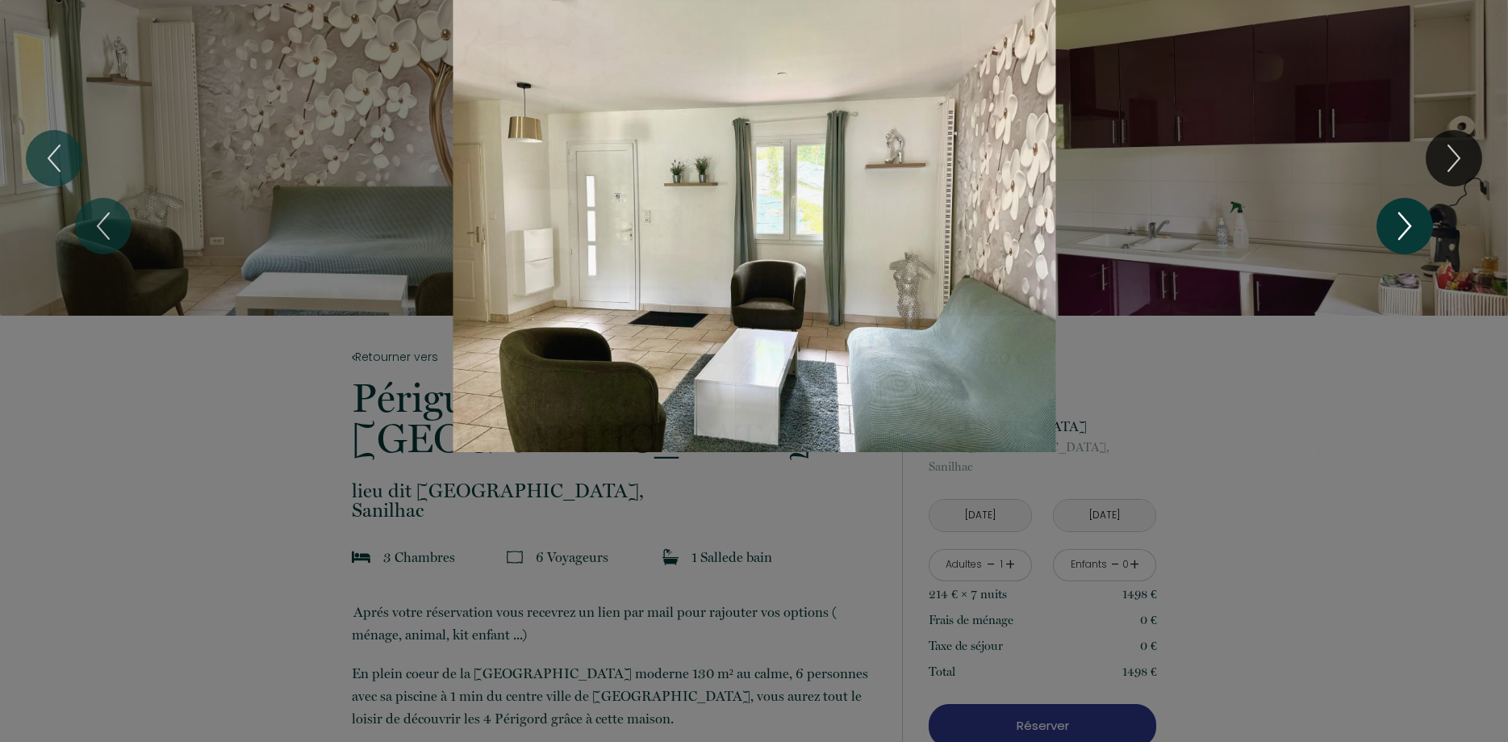
click at [1406, 224] on icon "Next" at bounding box center [1405, 226] width 34 height 48
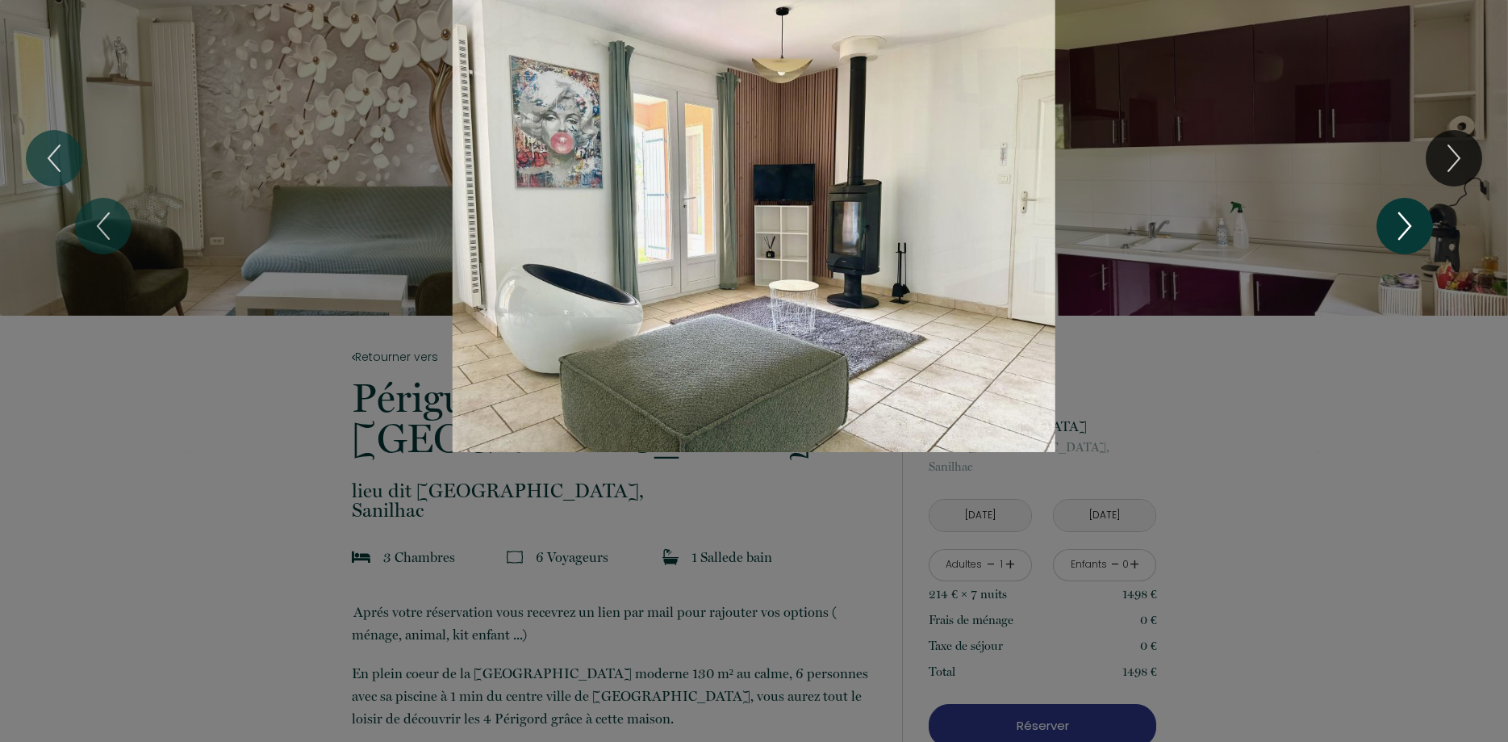
click at [1406, 224] on icon "Next" at bounding box center [1405, 226] width 34 height 48
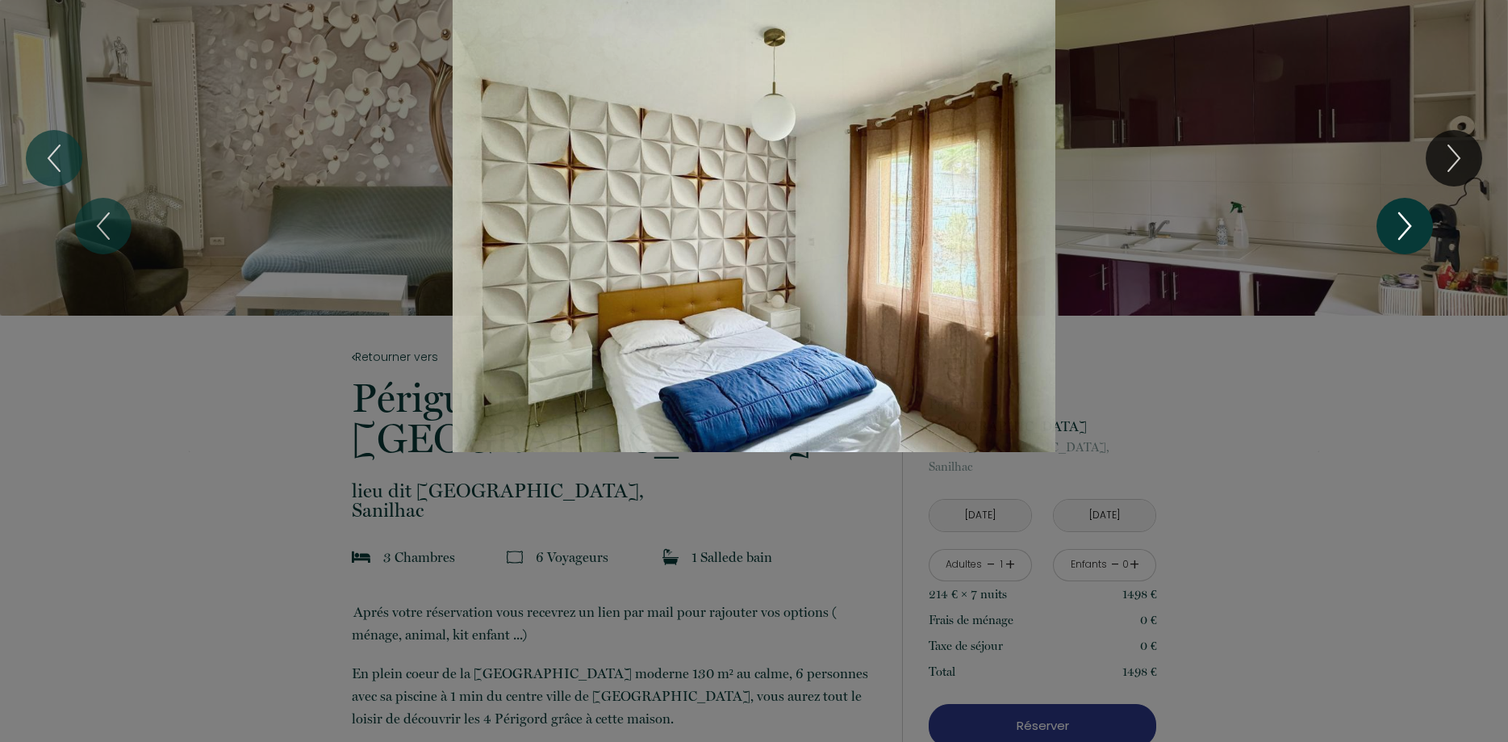
click at [1406, 224] on icon "Next" at bounding box center [1405, 226] width 34 height 48
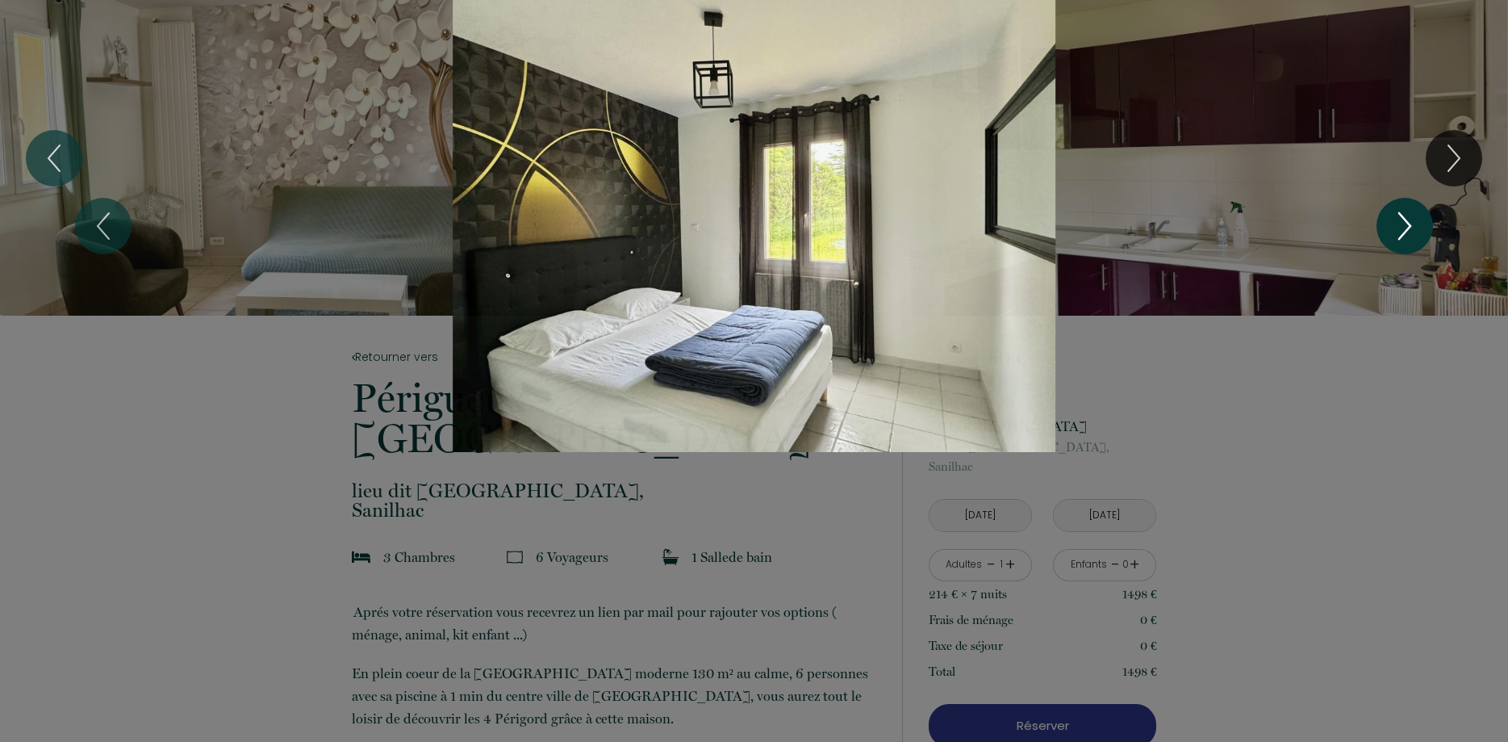
click at [1406, 224] on icon "Next" at bounding box center [1405, 226] width 34 height 48
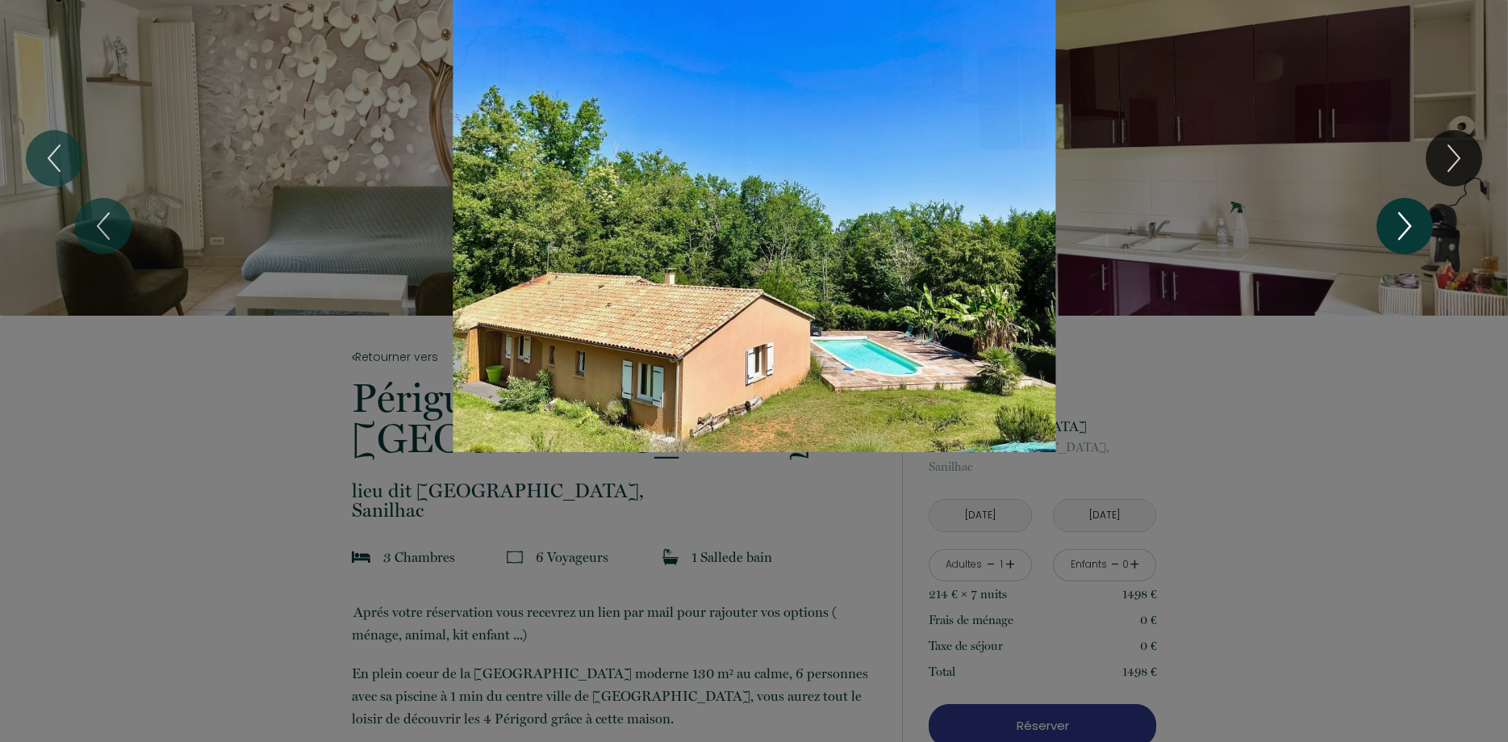
click at [1406, 224] on icon "Next" at bounding box center [1405, 226] width 34 height 48
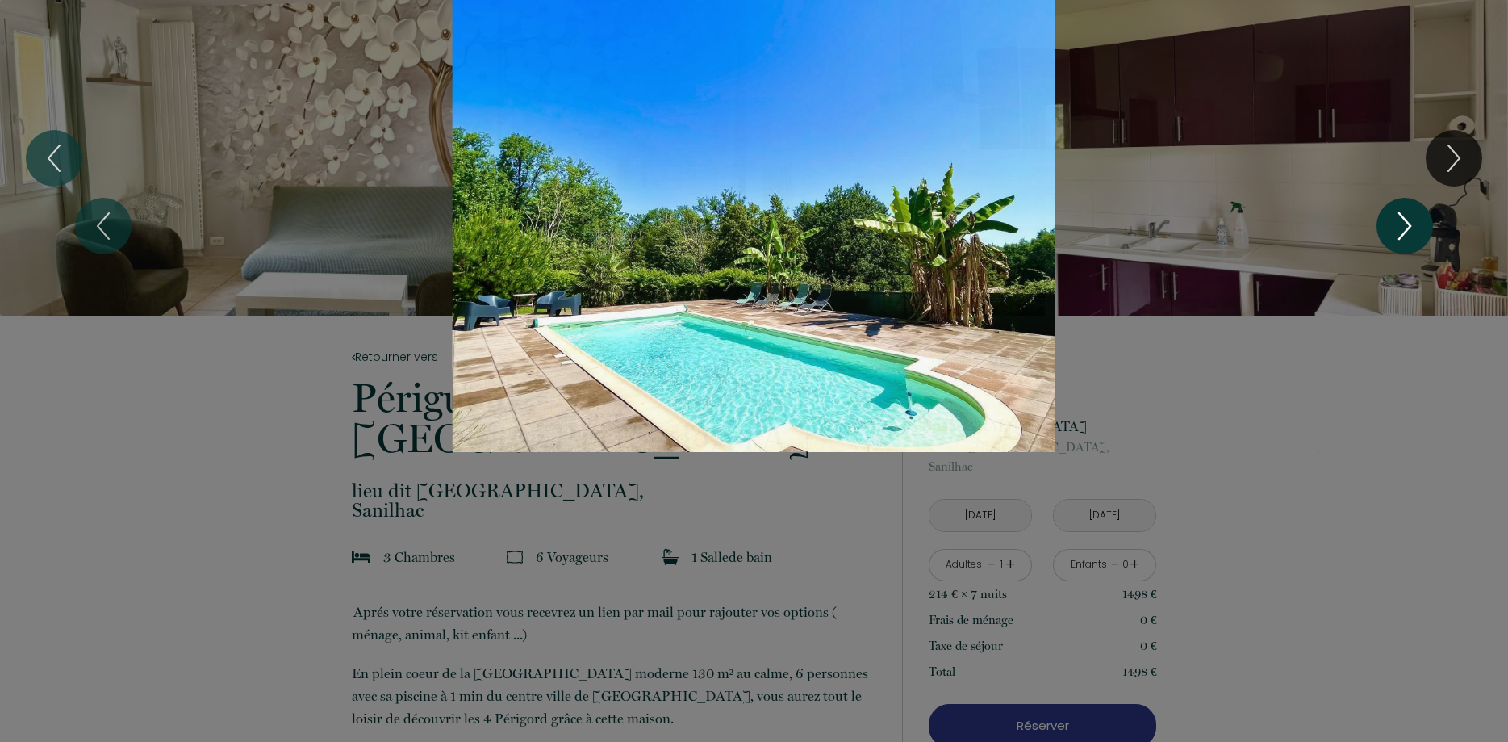
click at [1406, 224] on icon "Next" at bounding box center [1405, 226] width 34 height 48
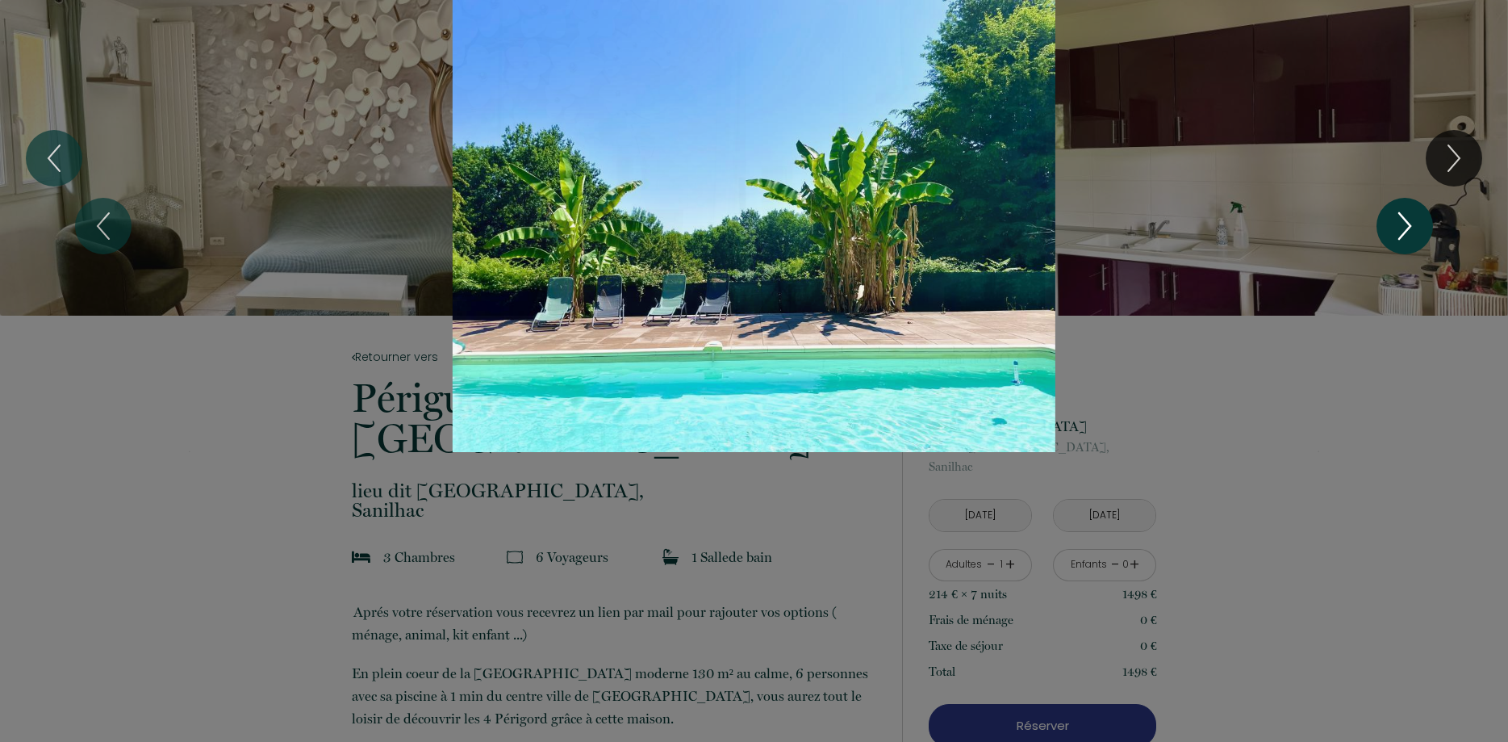
click at [1406, 224] on icon "Next" at bounding box center [1405, 226] width 34 height 48
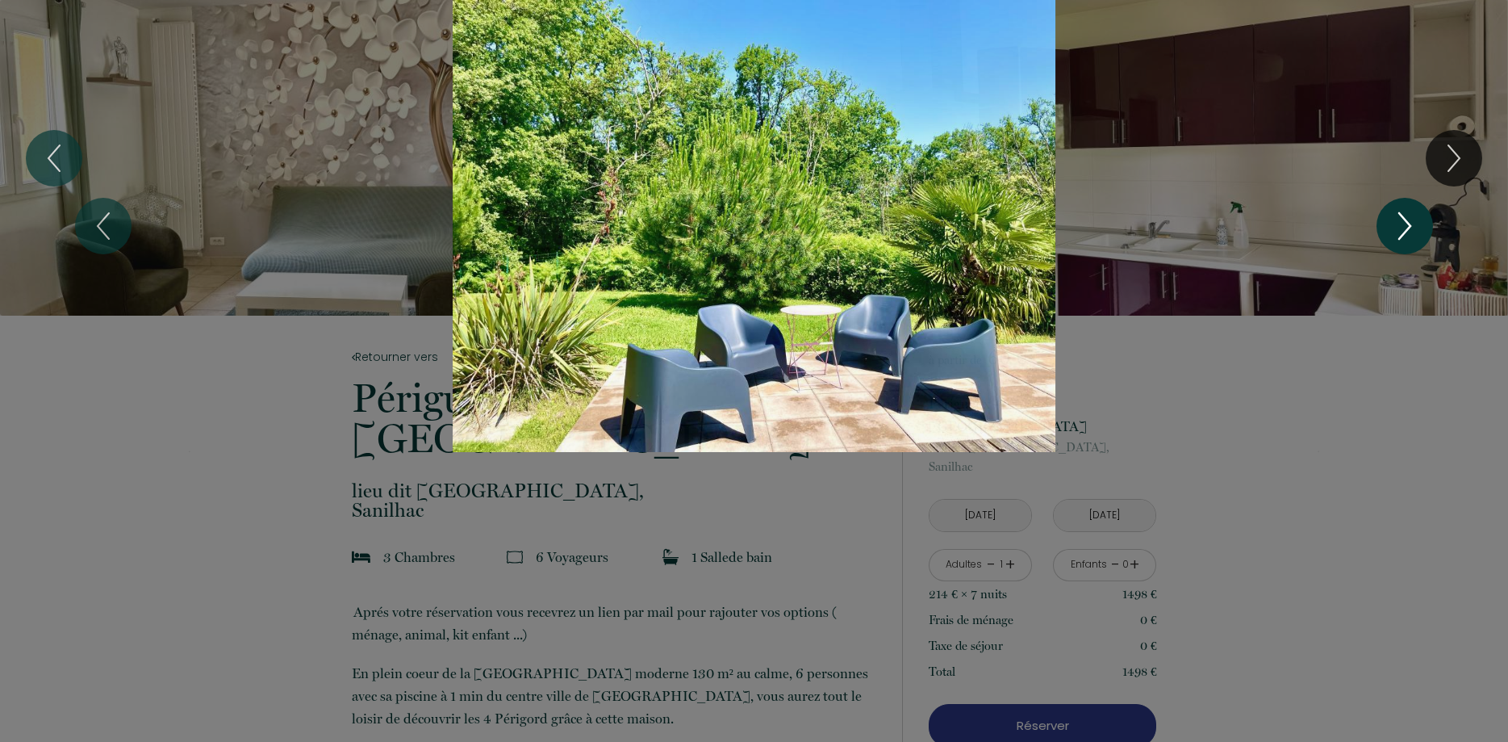
click at [1406, 224] on icon "Next" at bounding box center [1405, 226] width 34 height 48
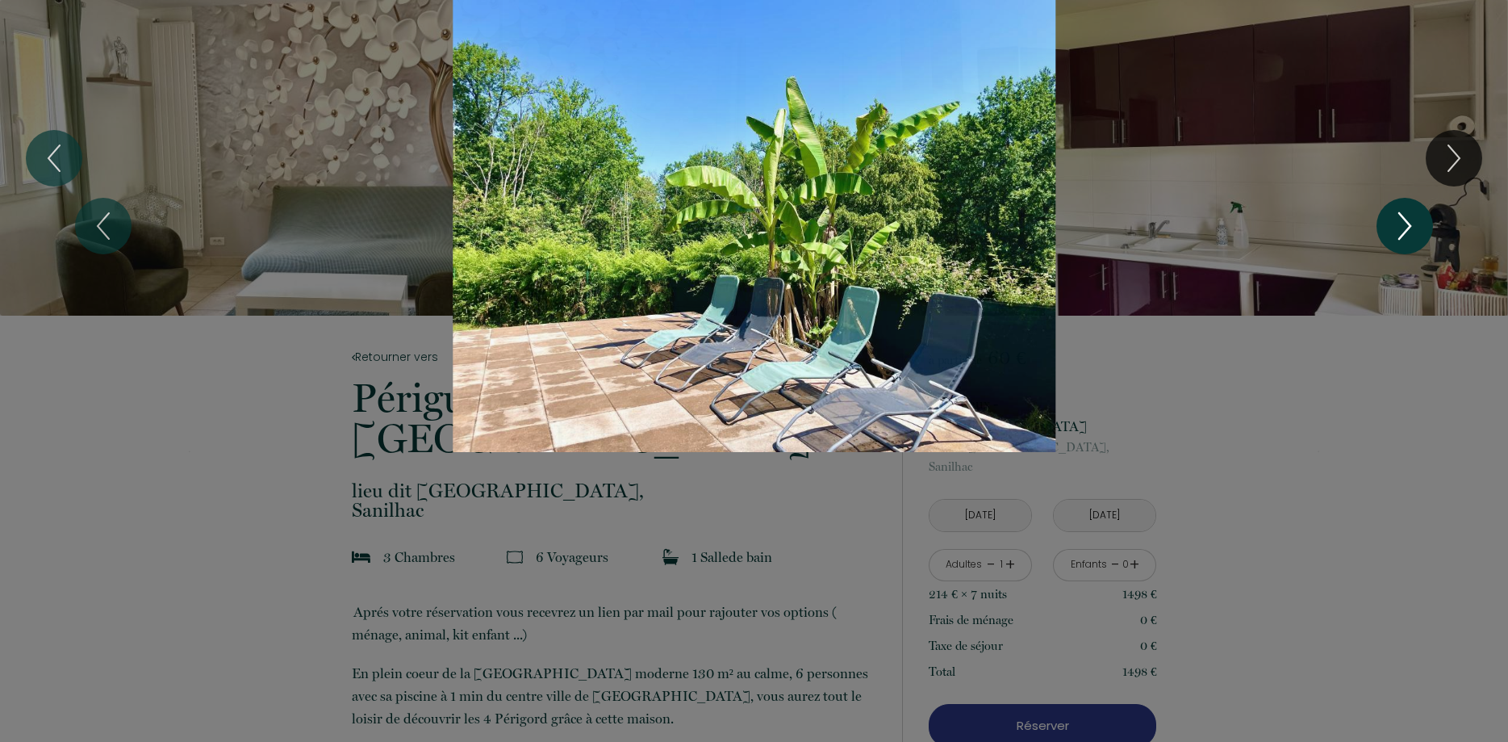
click at [1406, 224] on icon "Next" at bounding box center [1405, 226] width 34 height 48
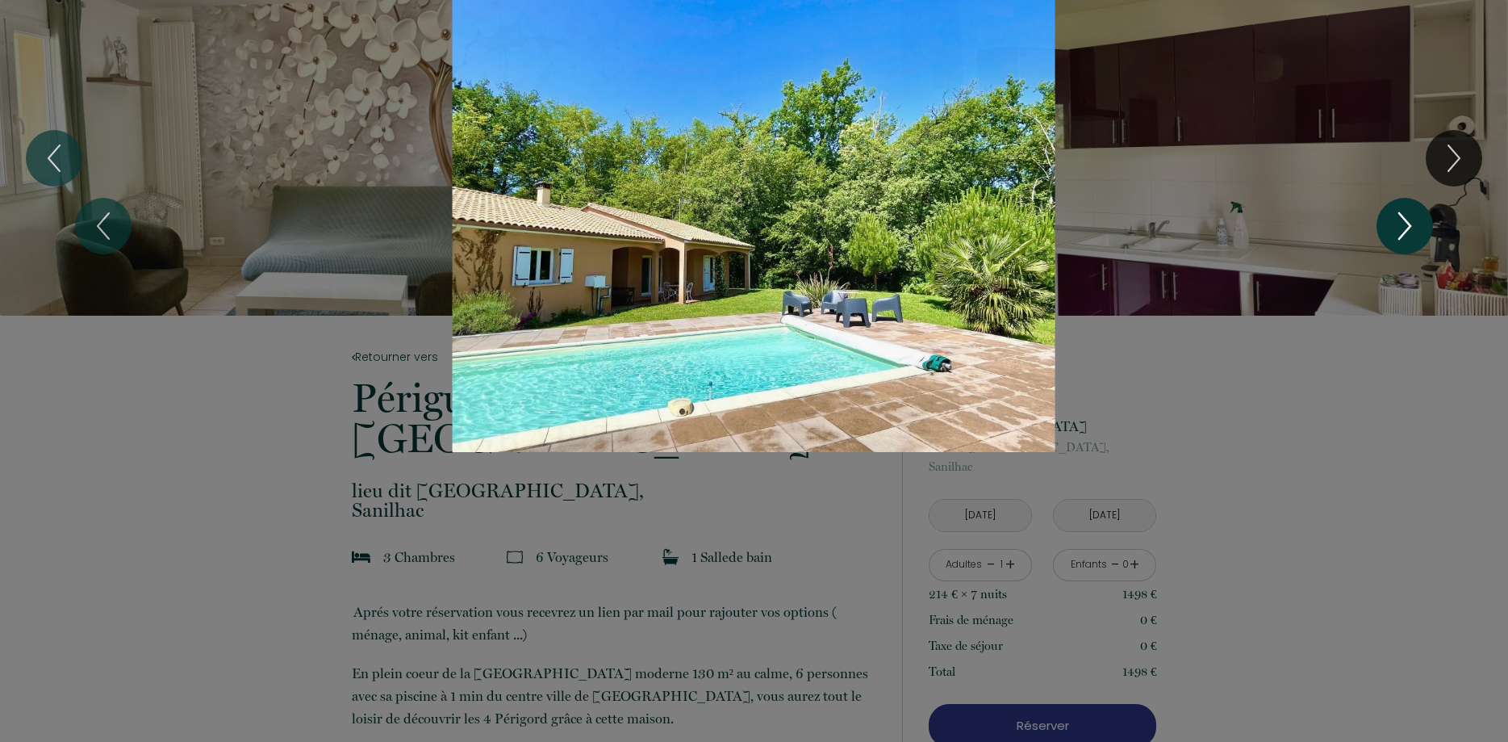
click at [1406, 224] on icon "Next" at bounding box center [1405, 226] width 34 height 48
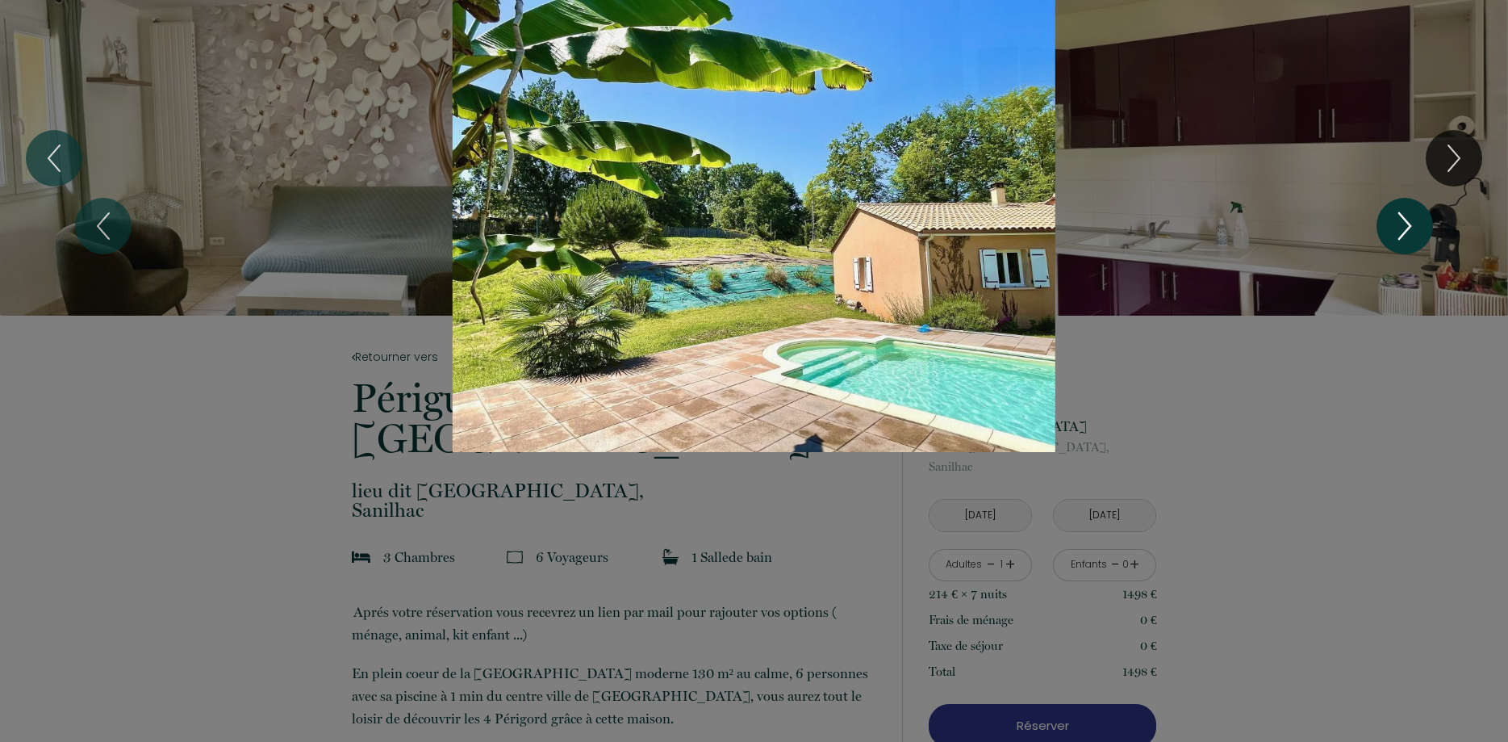
click at [1406, 224] on icon "Next" at bounding box center [1405, 226] width 34 height 48
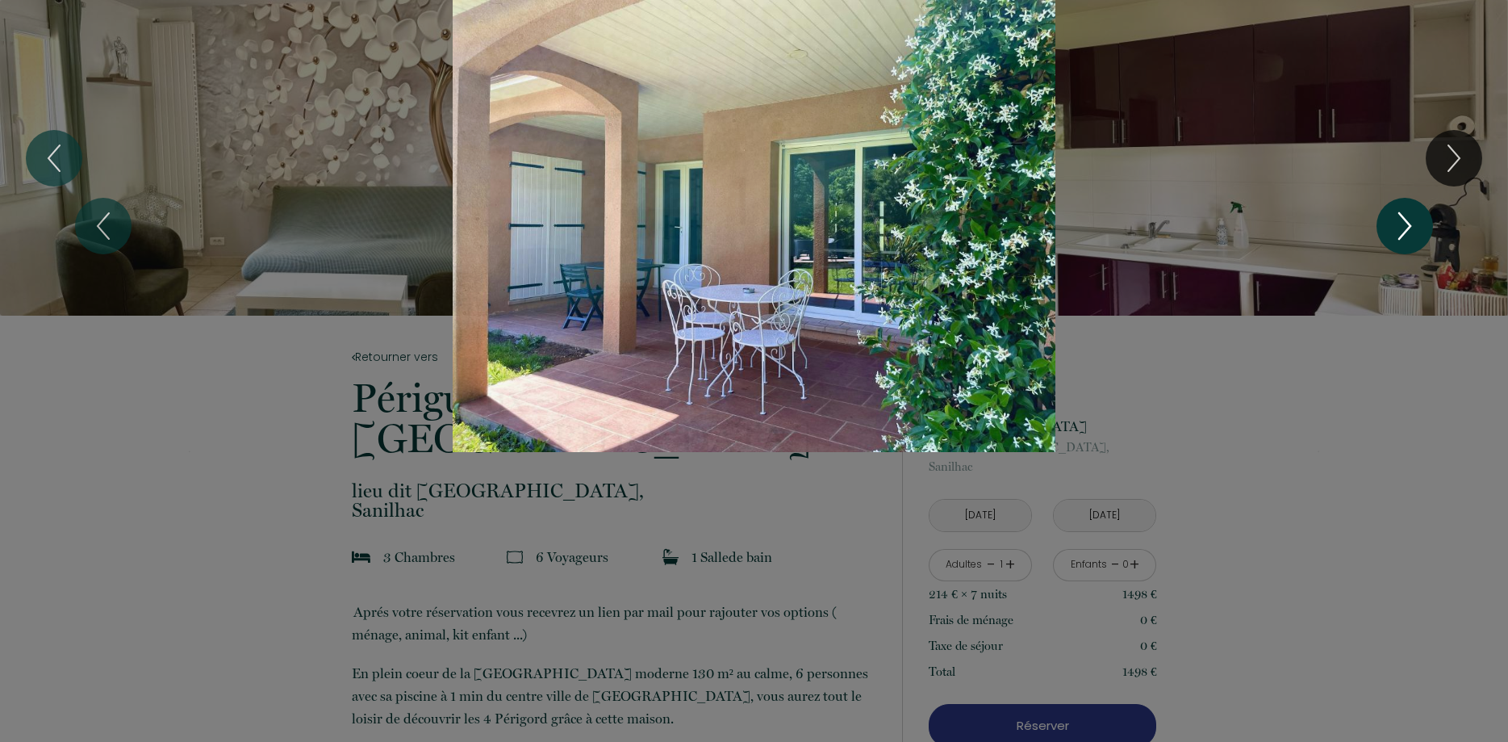
click at [1406, 224] on icon "Next" at bounding box center [1405, 226] width 34 height 48
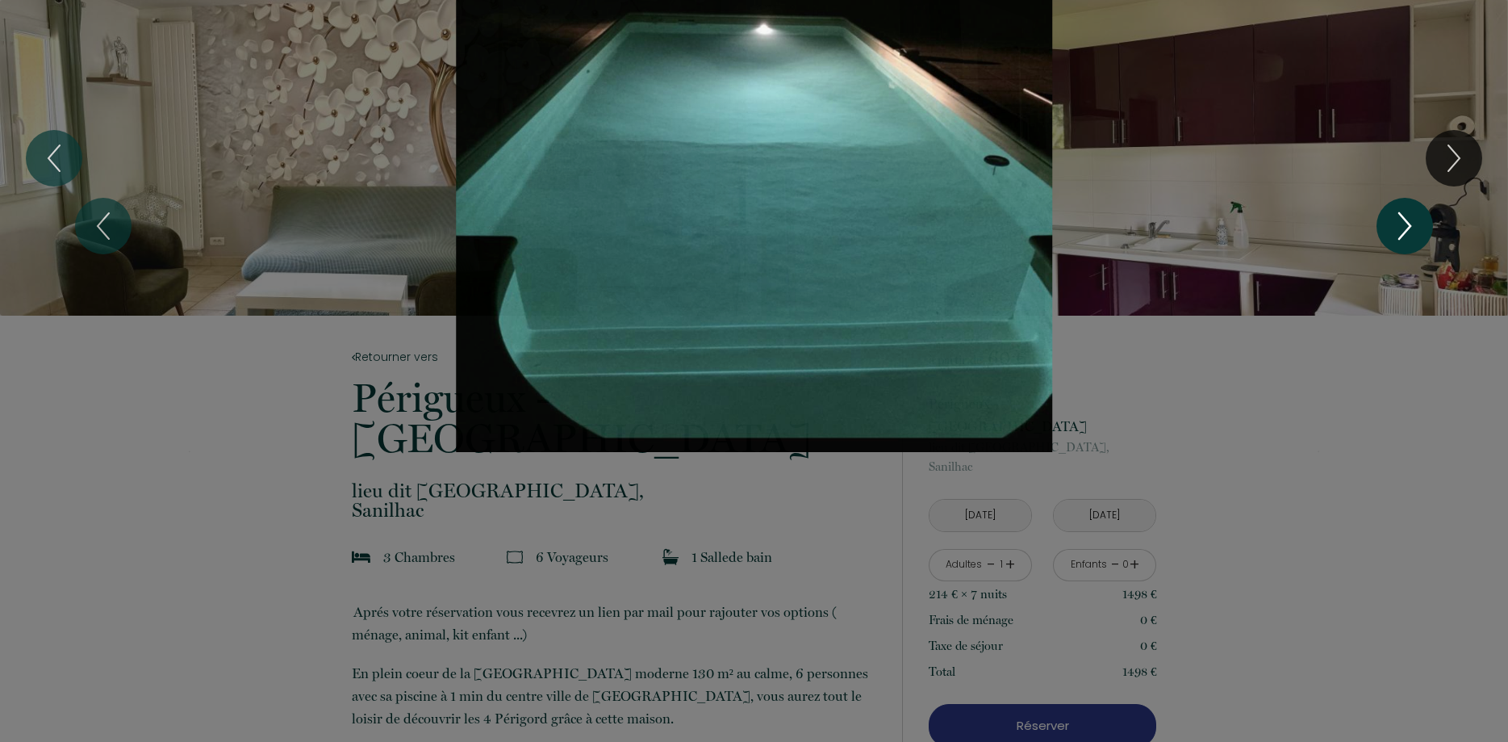
click at [1406, 224] on icon "Next" at bounding box center [1405, 226] width 34 height 48
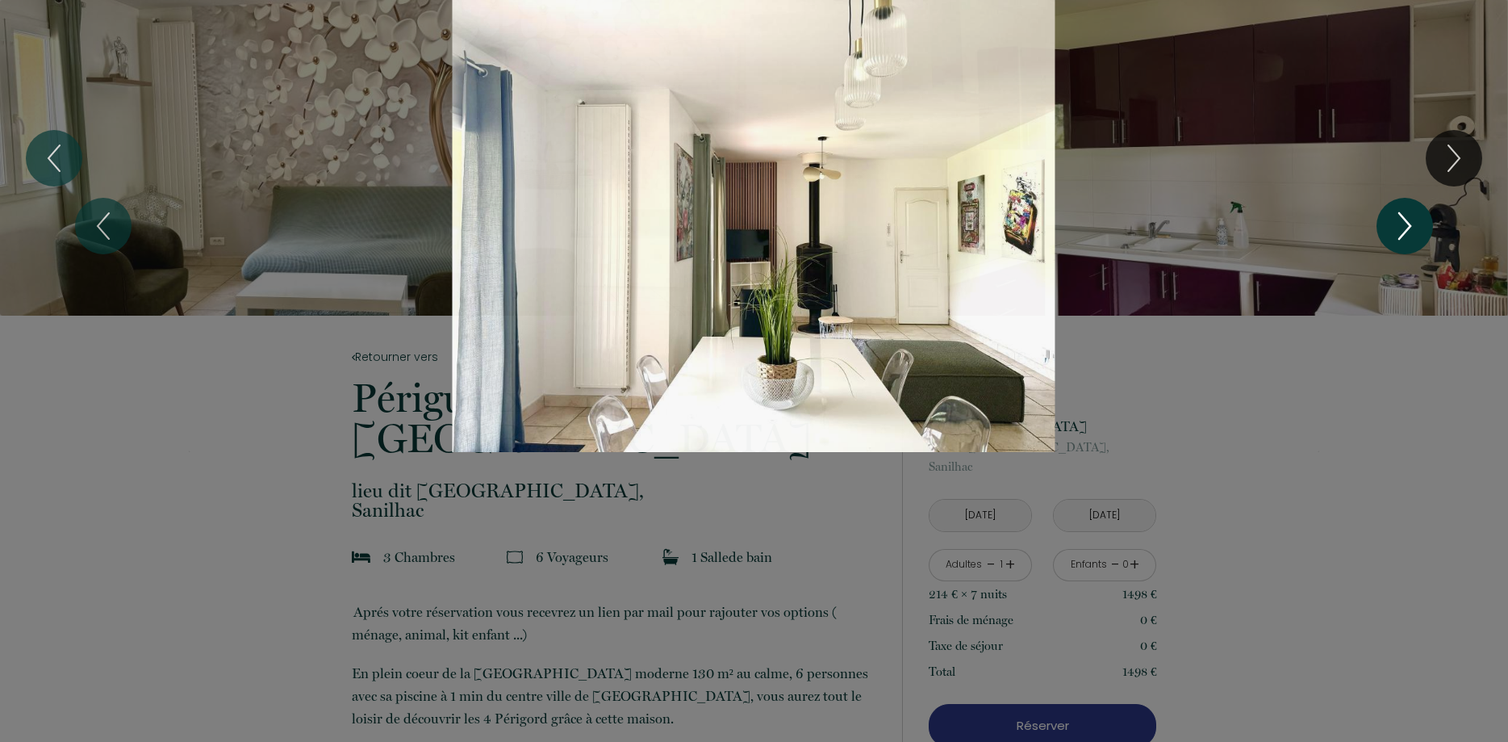
click at [1407, 223] on icon "Next" at bounding box center [1404, 226] width 11 height 26
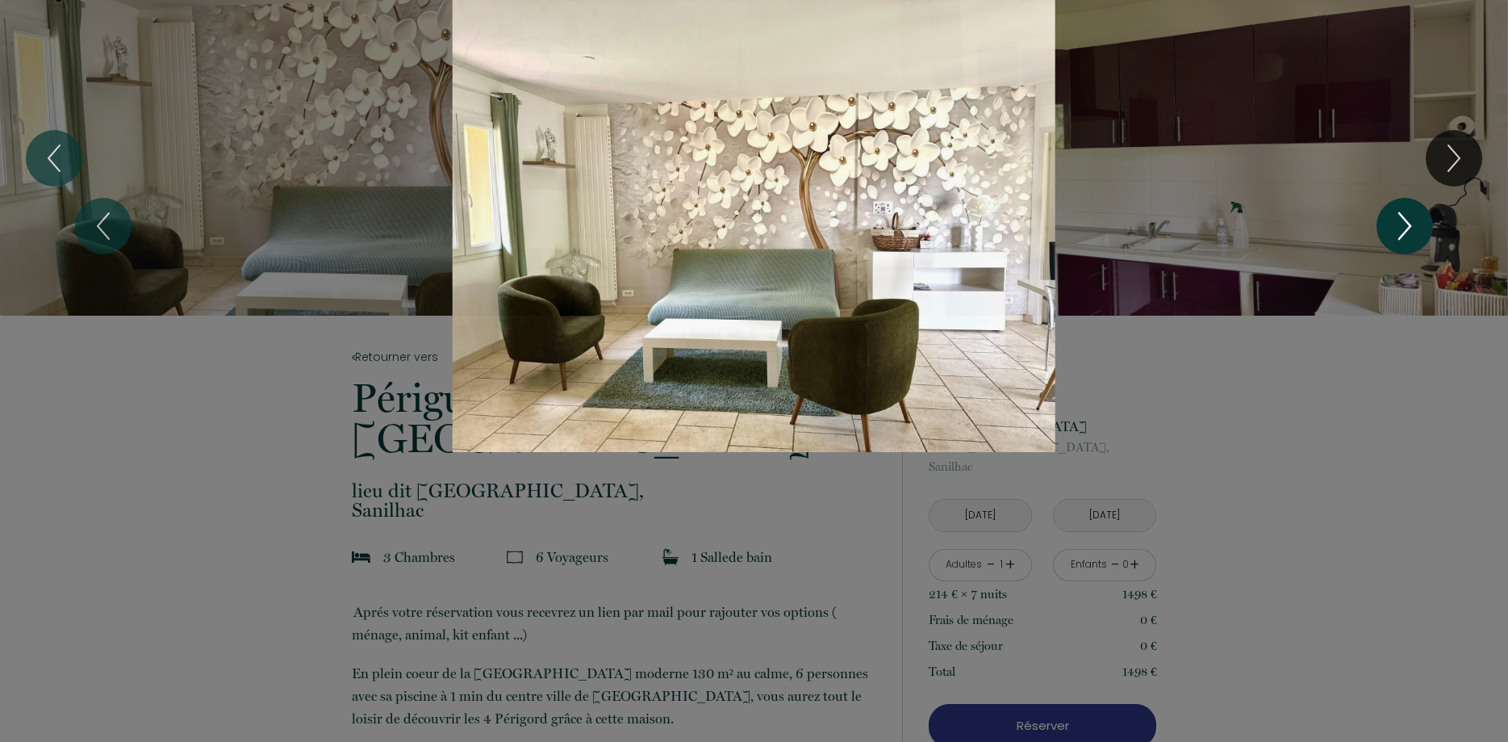
click at [1407, 223] on icon "Next" at bounding box center [1404, 226] width 11 height 26
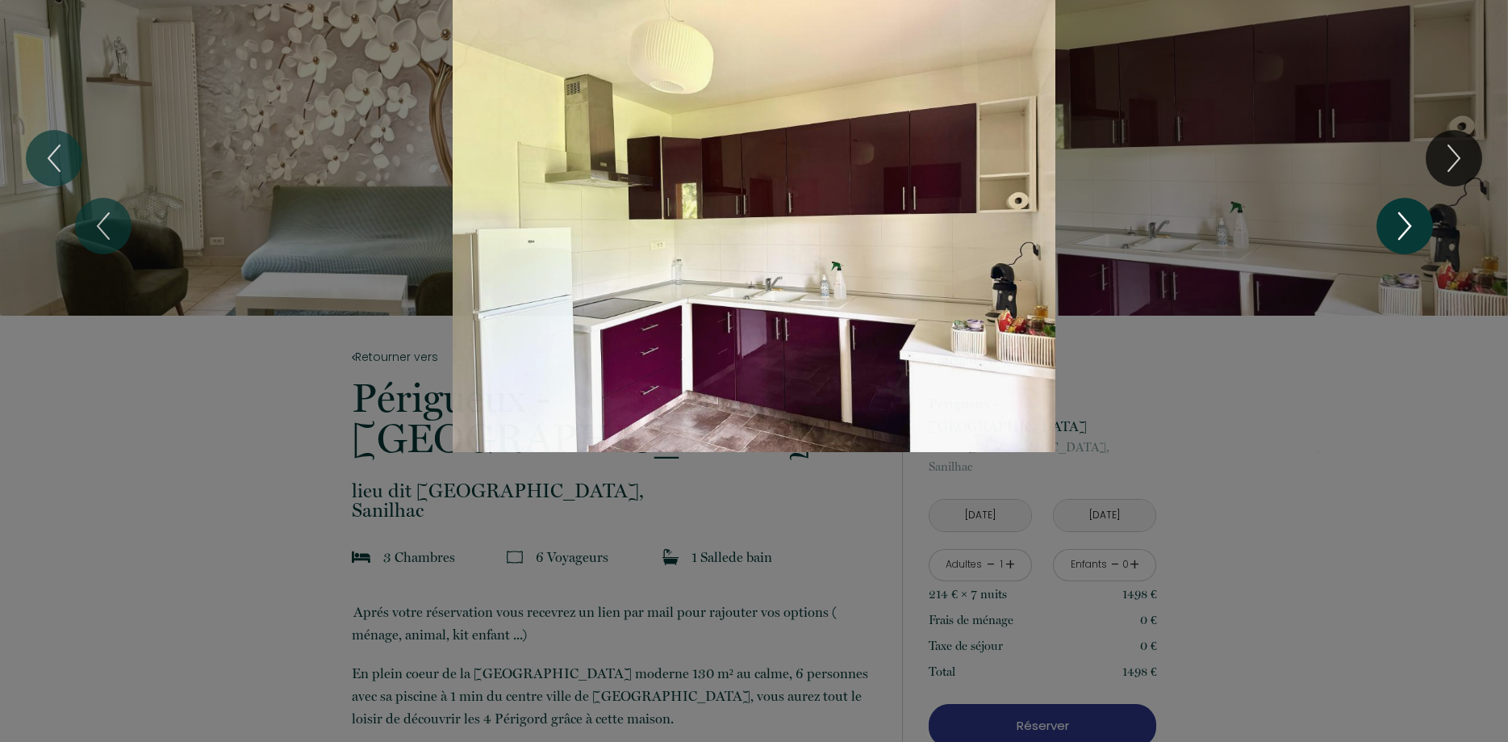
click at [1407, 223] on icon "Next" at bounding box center [1404, 226] width 11 height 26
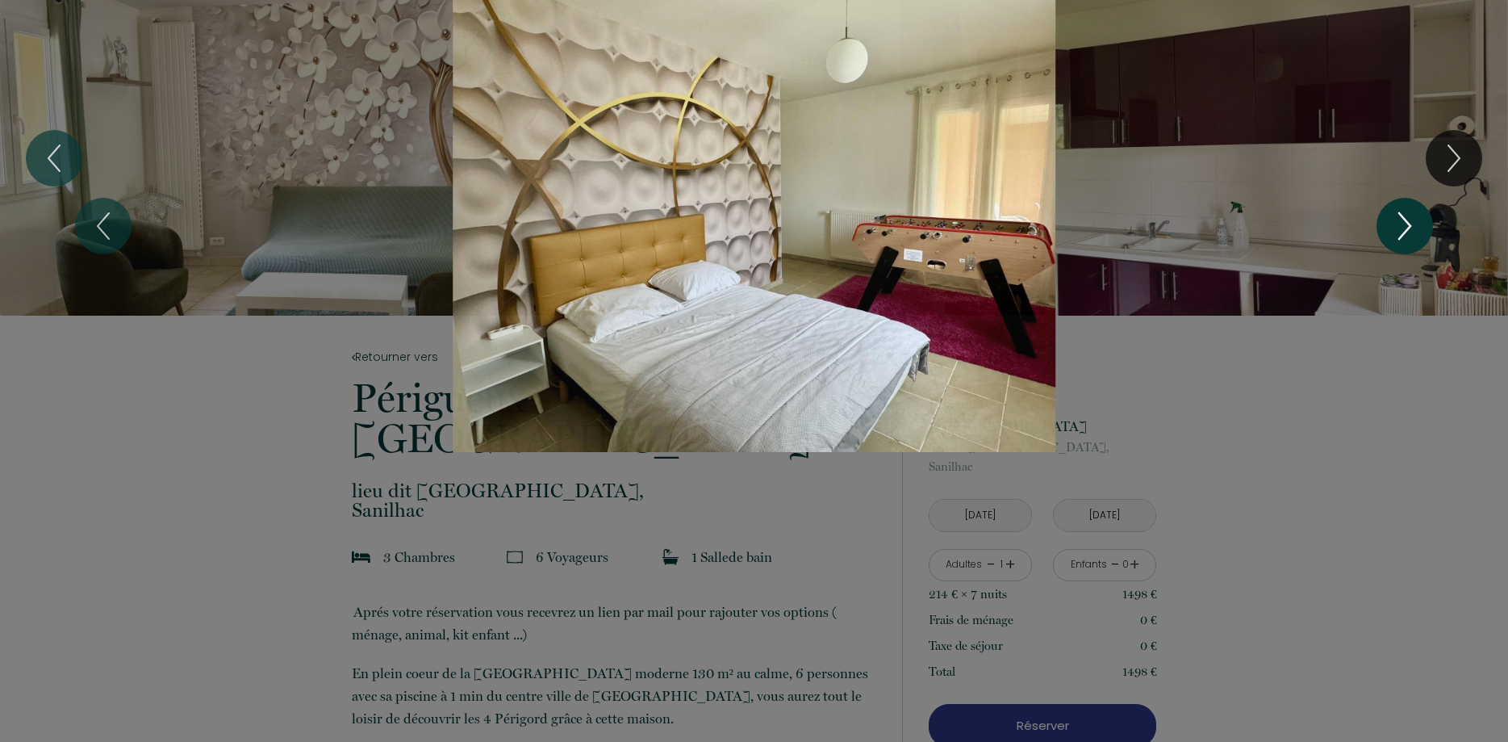
click at [1407, 223] on icon "Next" at bounding box center [1404, 226] width 11 height 26
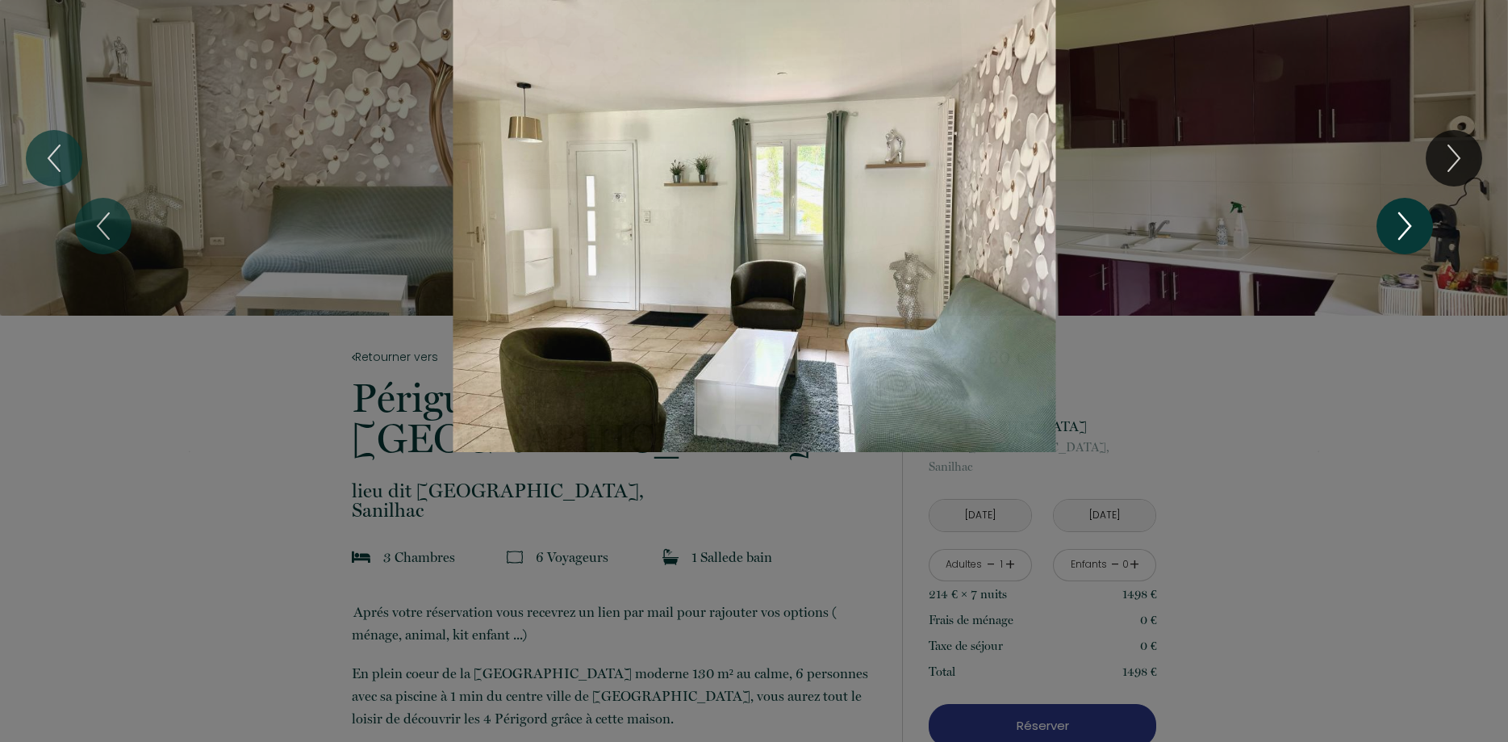
click at [1407, 223] on icon "Next" at bounding box center [1404, 226] width 11 height 26
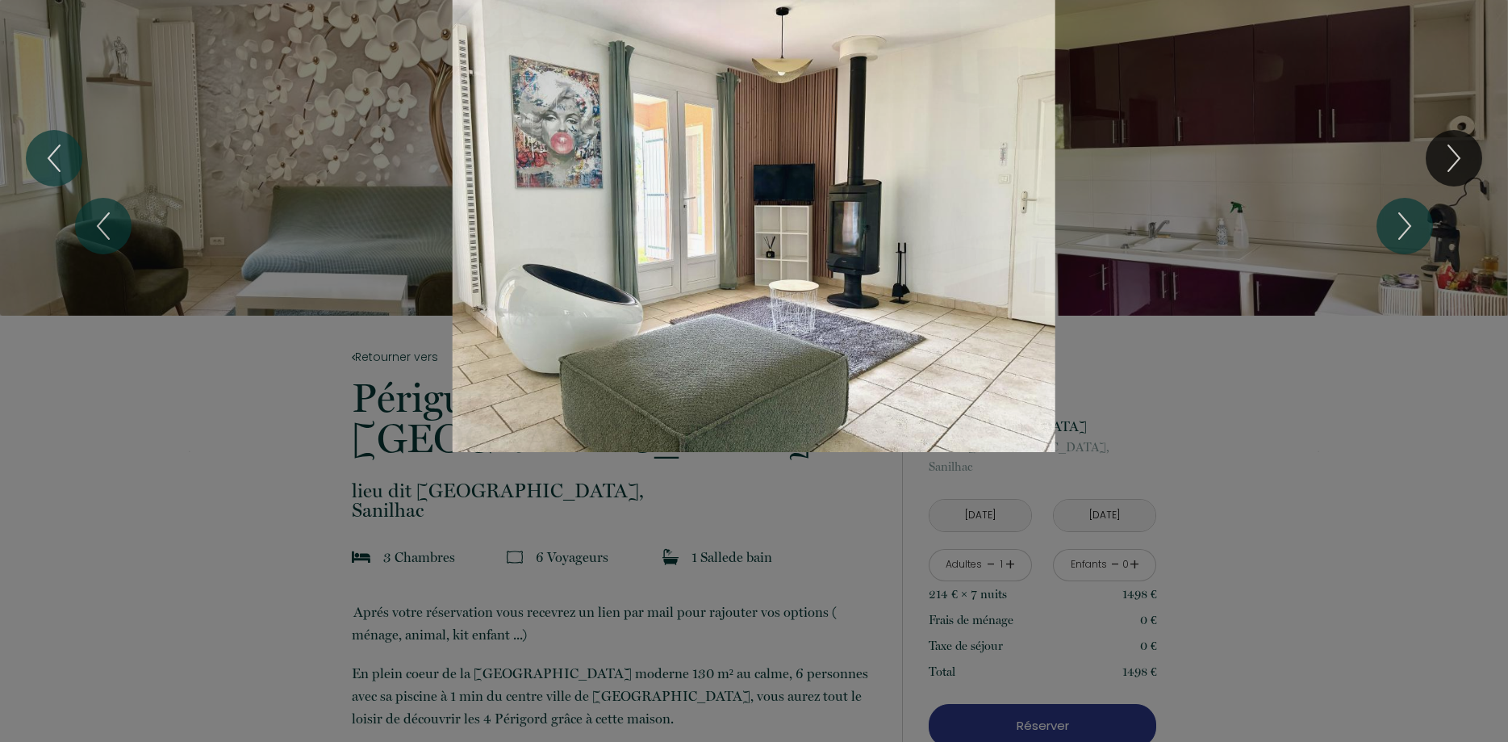
click at [1430, 115] on div "1 2 3 4 5 6 7 8 9 10 11 12 13 14 15 16 17" at bounding box center [754, 226] width 1508 height 452
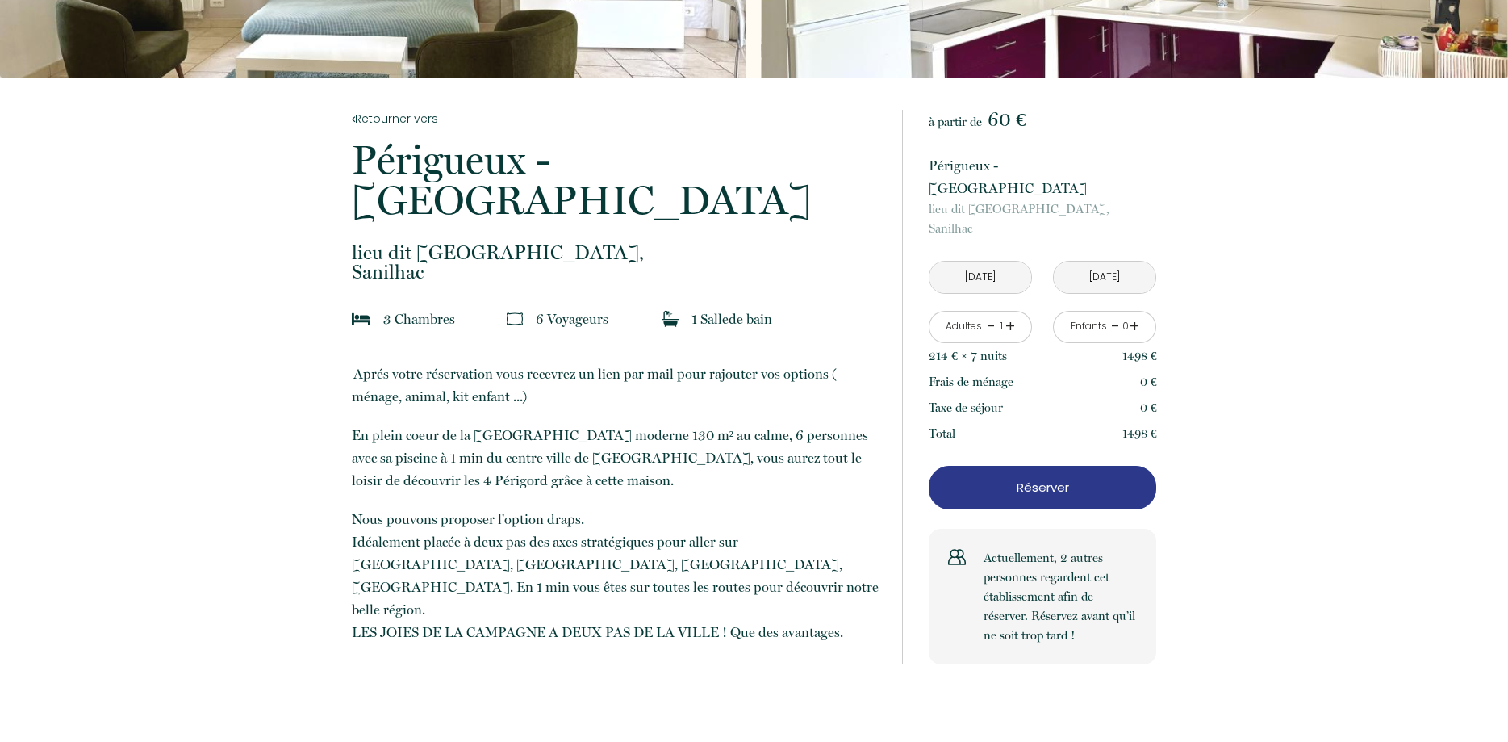
scroll to position [247, 0]
